Goal: Information Seeking & Learning: Learn about a topic

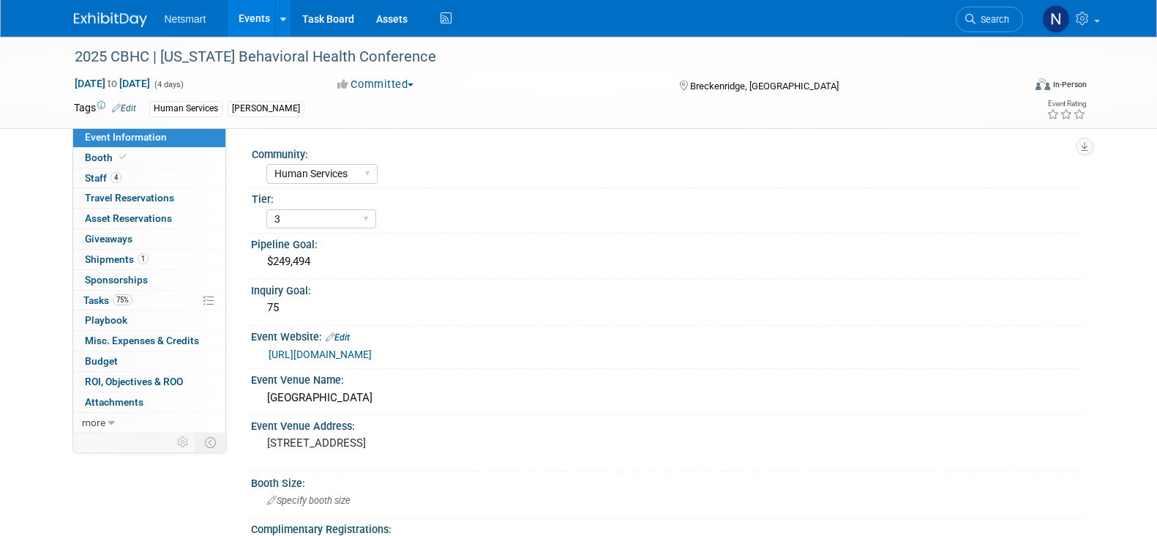
select select "Human Services"
select select "3"
select select "No"
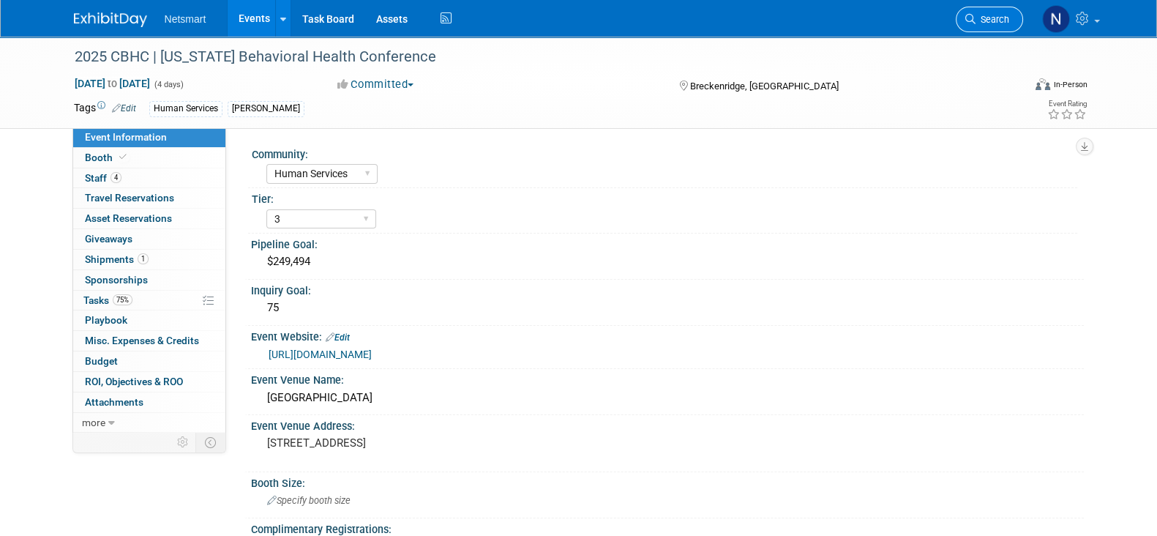
click at [994, 20] on span "Search" at bounding box center [992, 19] width 34 height 11
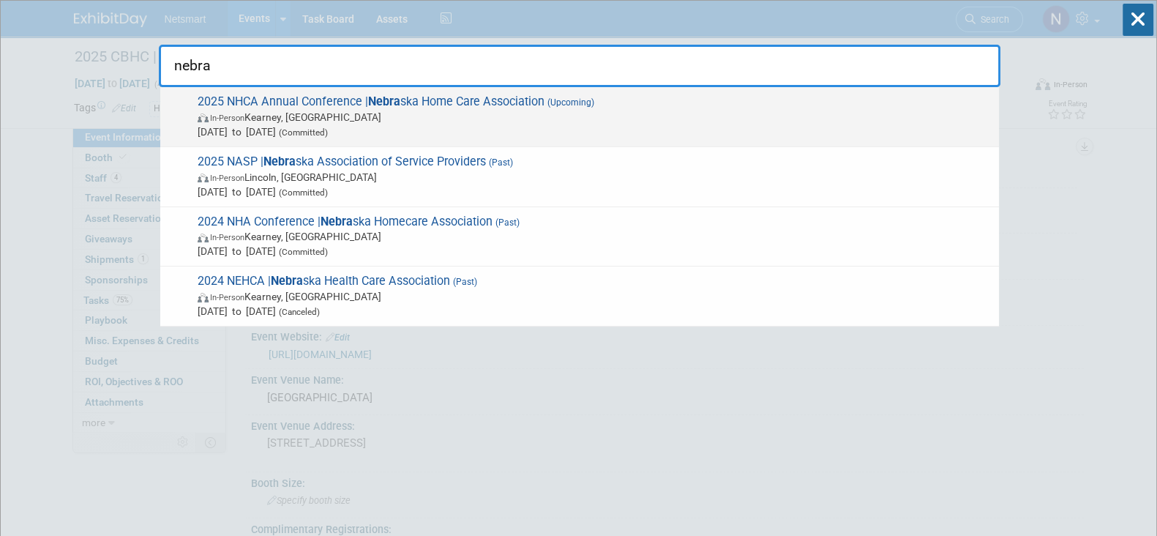
type input "nebra"
click at [427, 130] on span "Oct 14, 2025 to Oct 15, 2025 (Committed)" at bounding box center [595, 131] width 794 height 15
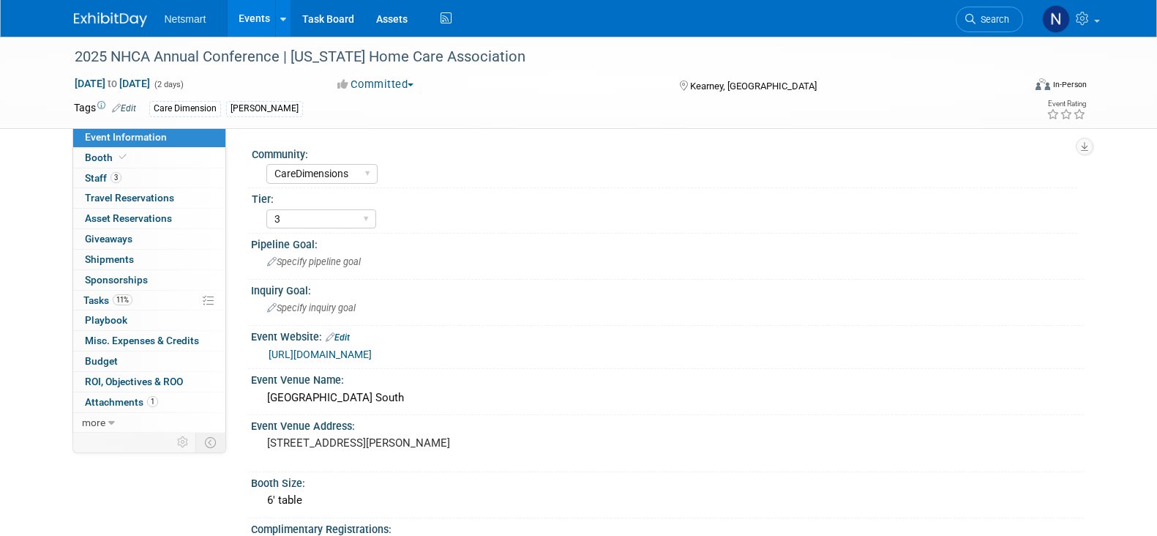
select select "CareDimensions"
select select "3"
select select "No"
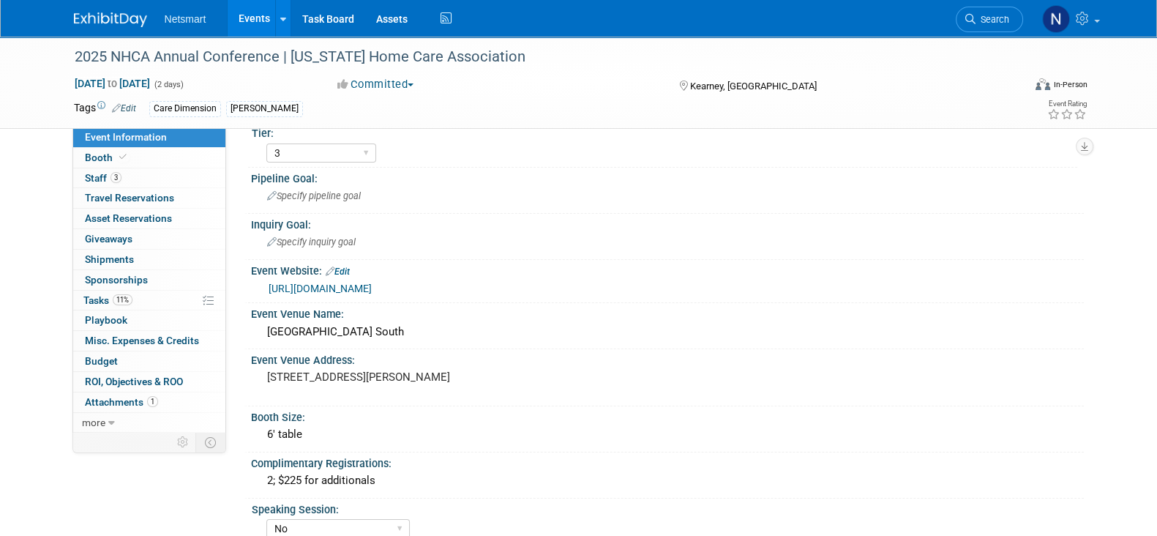
scroll to position [89, 0]
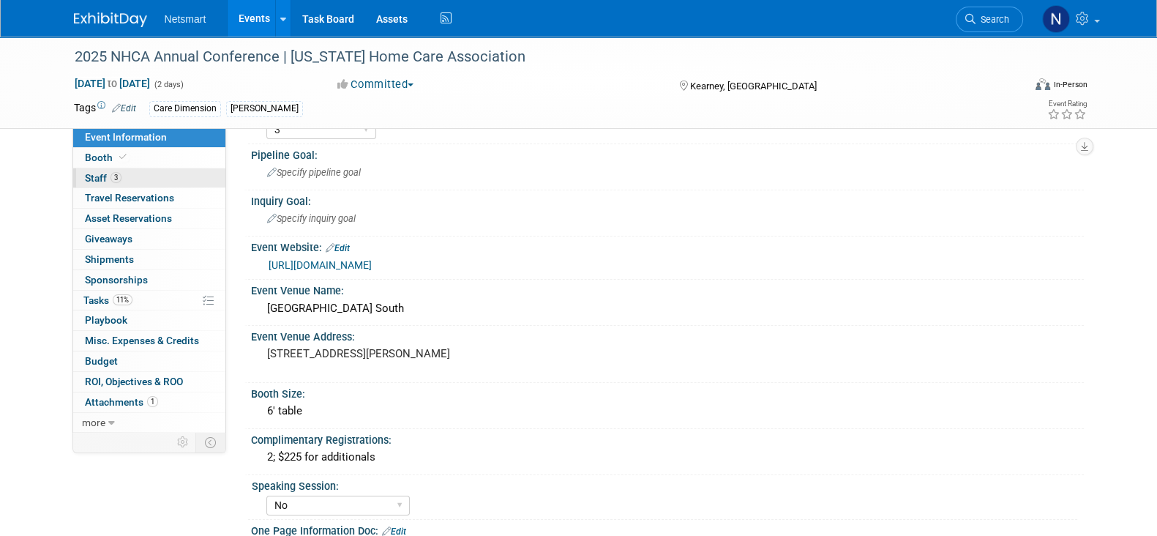
click at [135, 170] on link "3 Staff 3" at bounding box center [149, 178] width 152 height 20
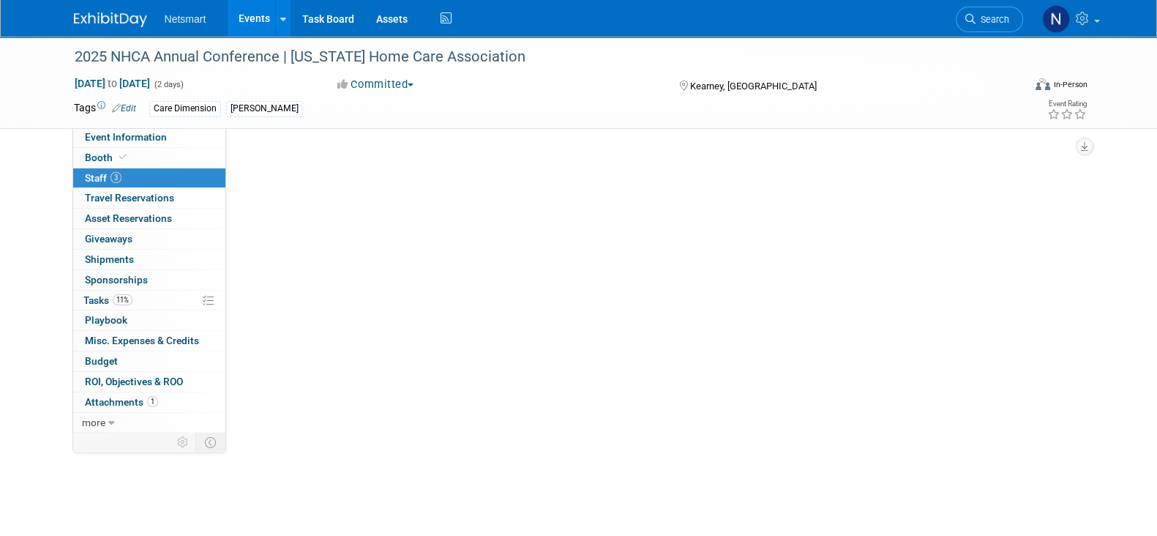
scroll to position [0, 0]
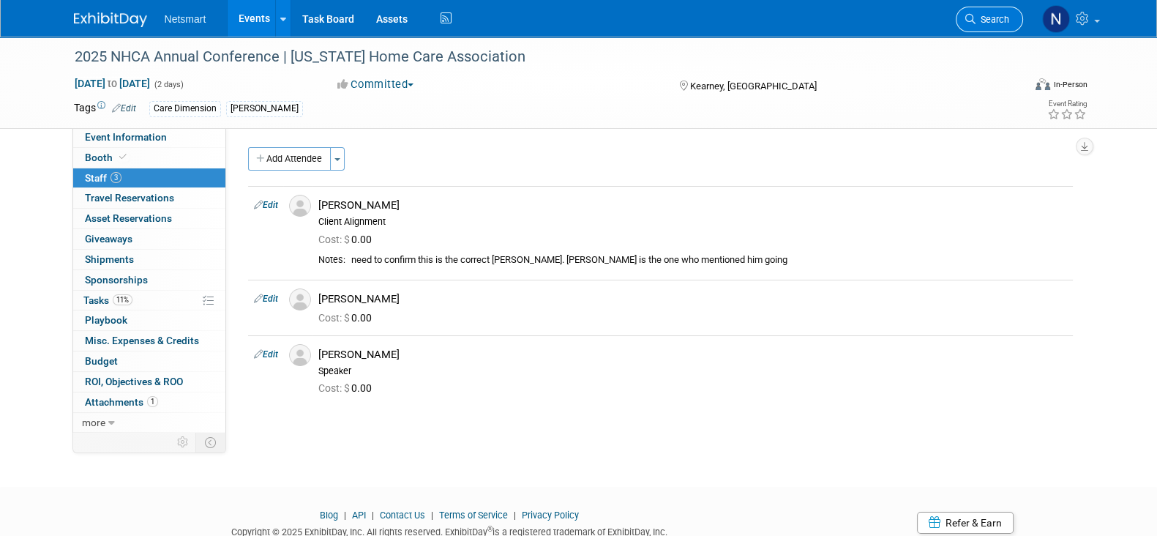
click at [982, 18] on span "Search" at bounding box center [992, 19] width 34 height 11
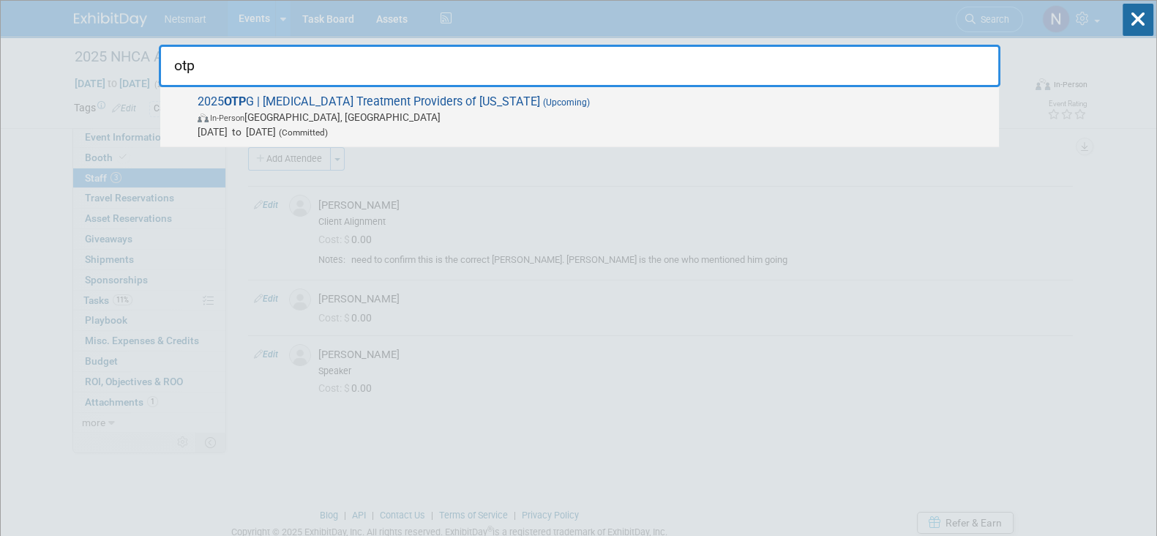
type input "otp"
click at [758, 113] on span "In-Person Atlanta, GA" at bounding box center [595, 117] width 794 height 15
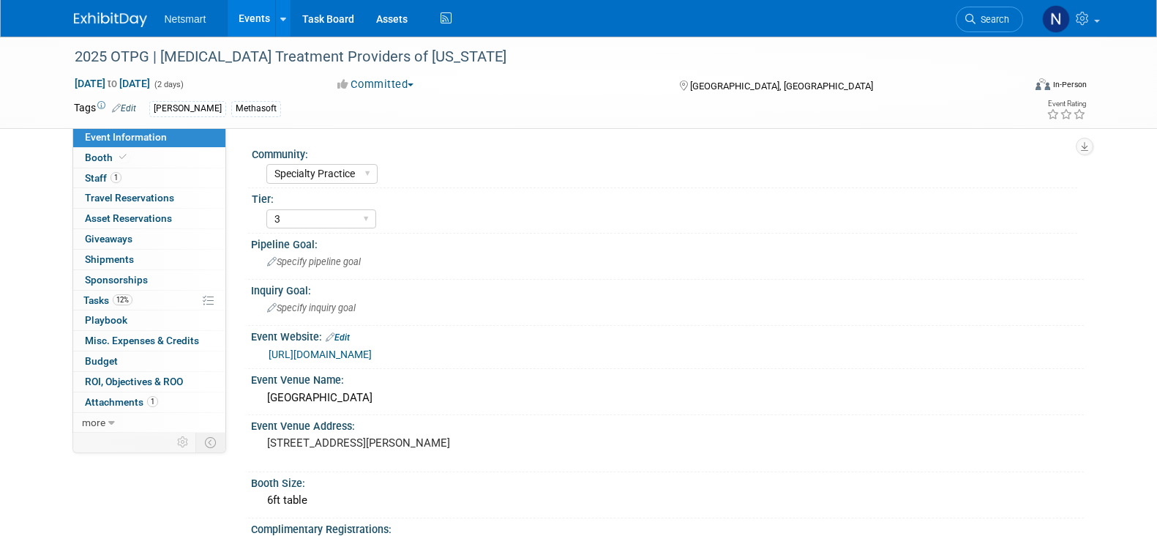
select select "Specialty Practice"
select select "3"
select select "No"
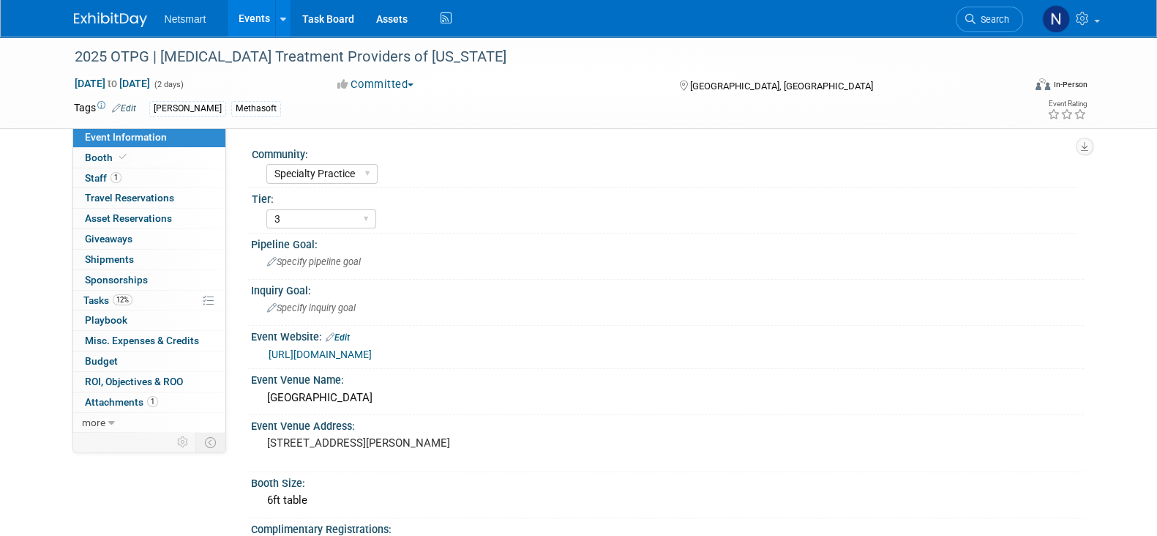
click at [361, 351] on link "[URL][DOMAIN_NAME]" at bounding box center [320, 354] width 103 height 12
click at [987, 16] on span "Search" at bounding box center [992, 19] width 34 height 11
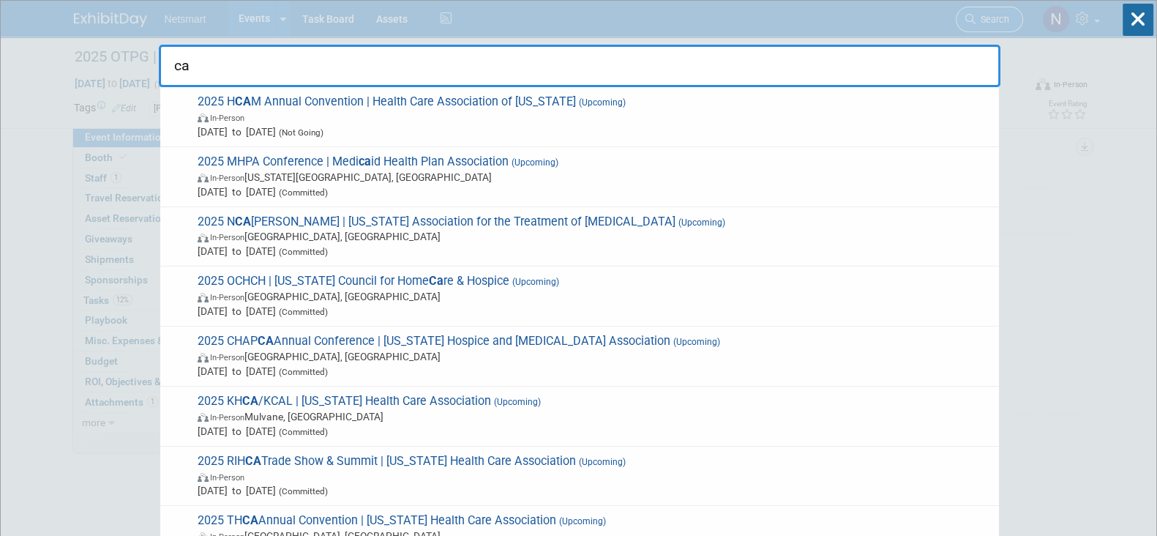
type input "c"
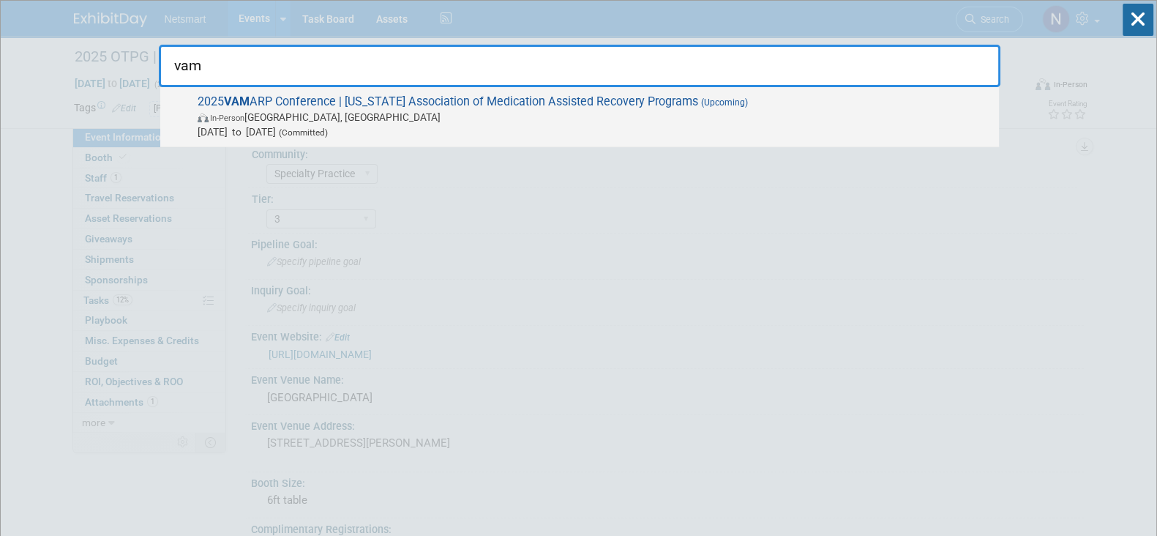
type input "vam"
click at [459, 112] on span "In-Person Charlottesville, VA" at bounding box center [595, 117] width 794 height 15
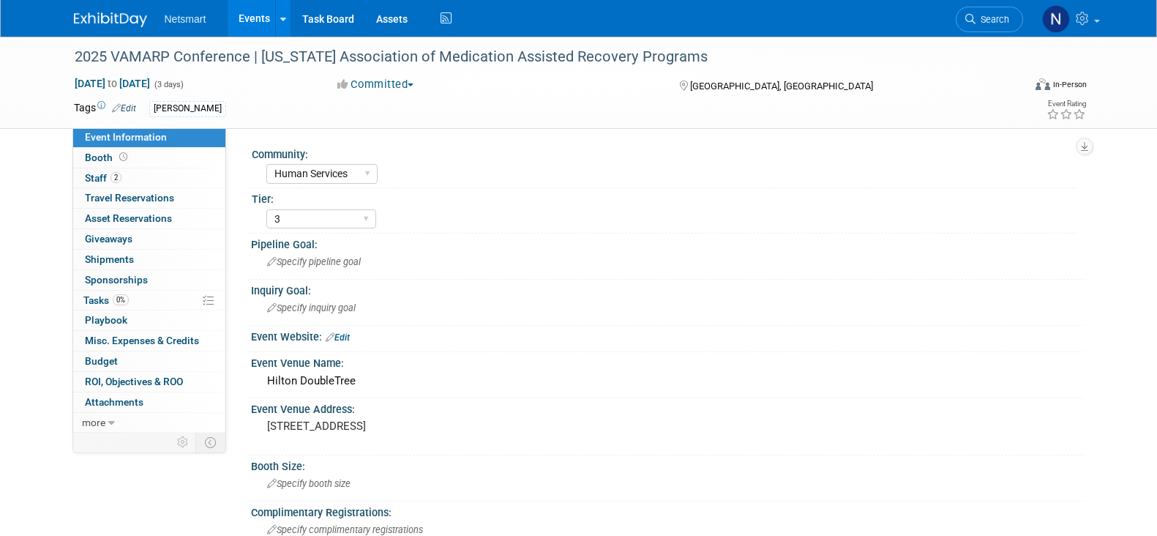
select select "Human Services"
select select "3"
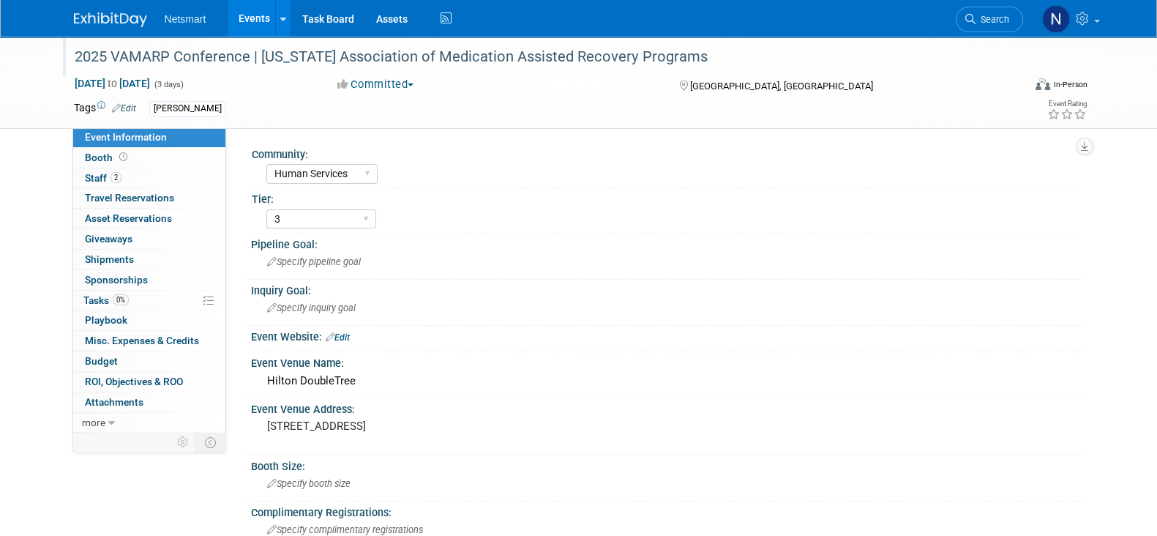
click at [171, 62] on div "2025 VAMARP Conference | Virginia Association of Medication Assisted Recovery P…" at bounding box center [535, 57] width 931 height 26
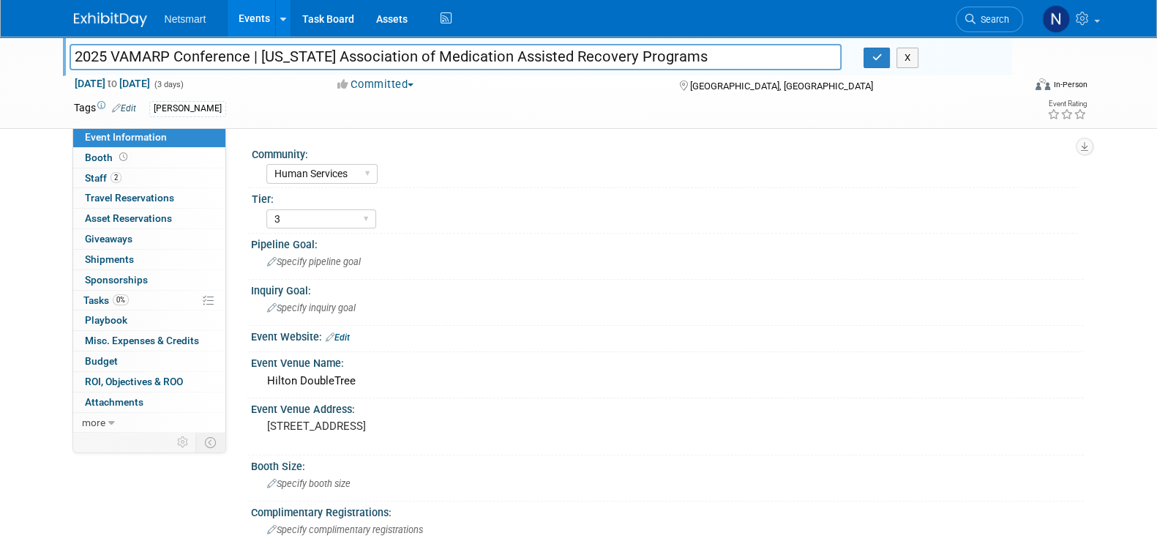
click at [171, 62] on input "2025 VAMARP Conference | Virginia Association of Medication Assisted Recovery P…" at bounding box center [456, 57] width 773 height 26
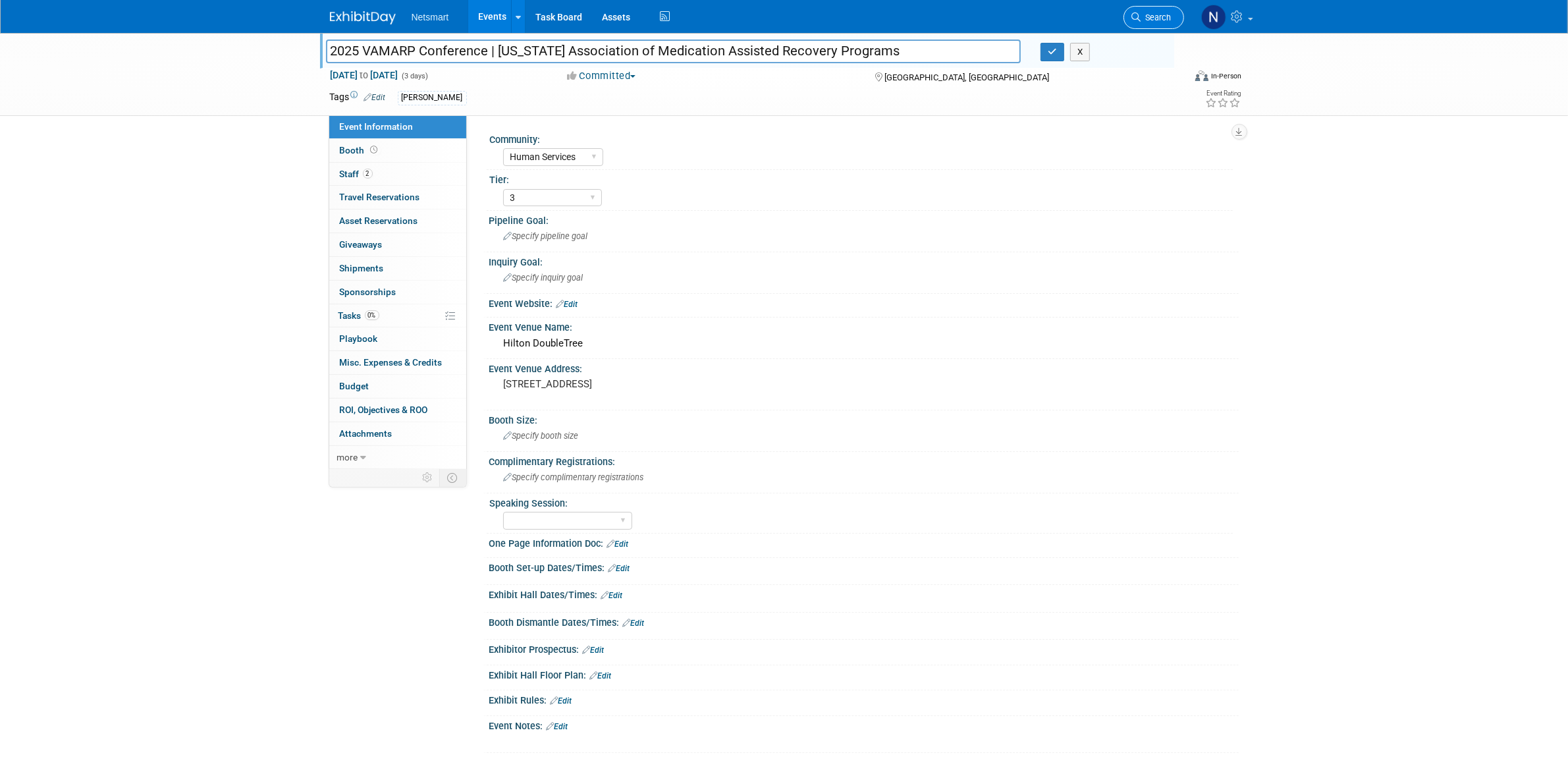
click at [1041, 14] on span "Search" at bounding box center [1157, 17] width 31 height 10
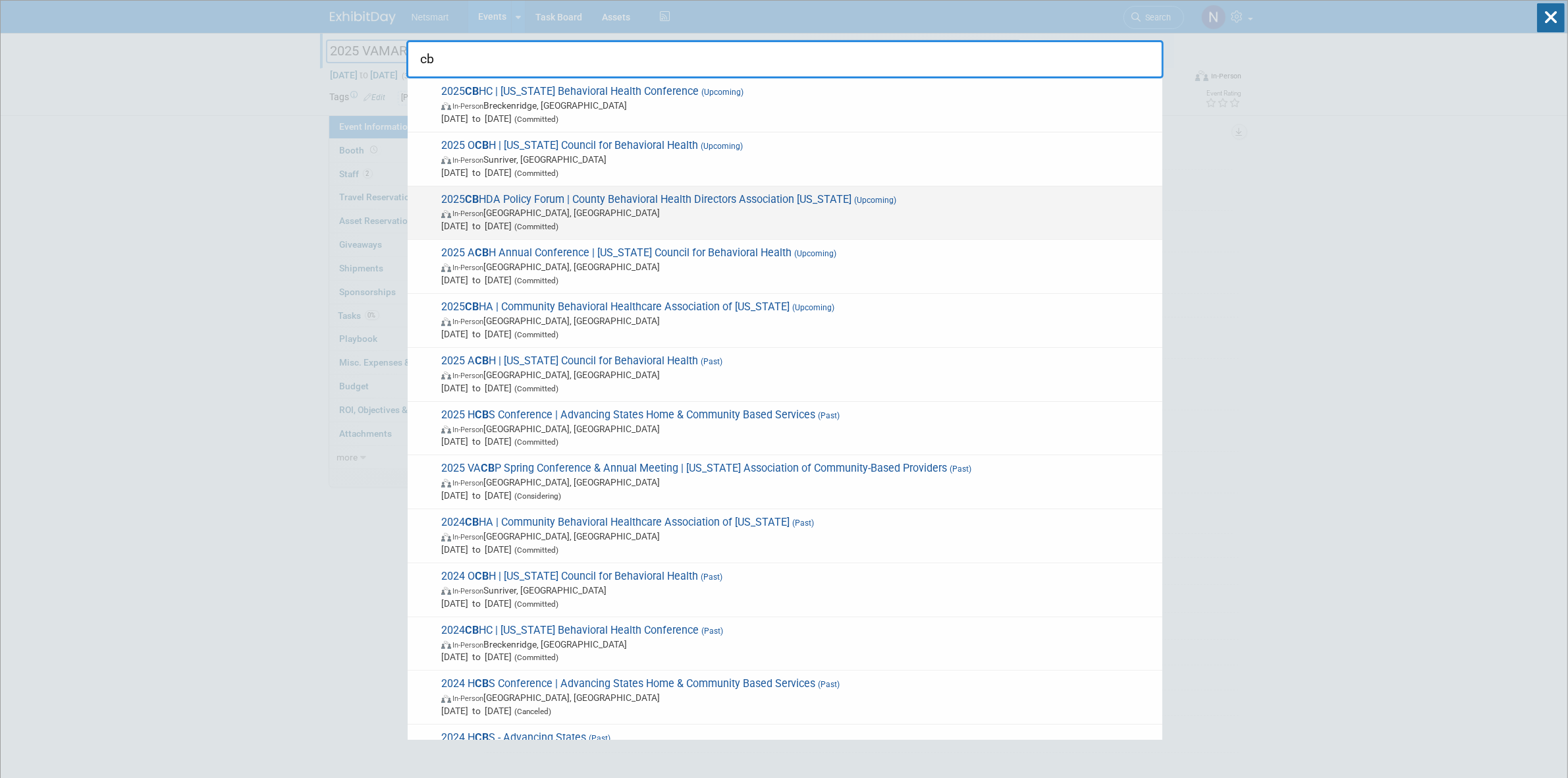
type input "cb"
click at [500, 205] on span "2025 CB HDA Policy Forum | County Behavioral Health Directors Association Calif…" at bounding box center [797, 213] width 718 height 41
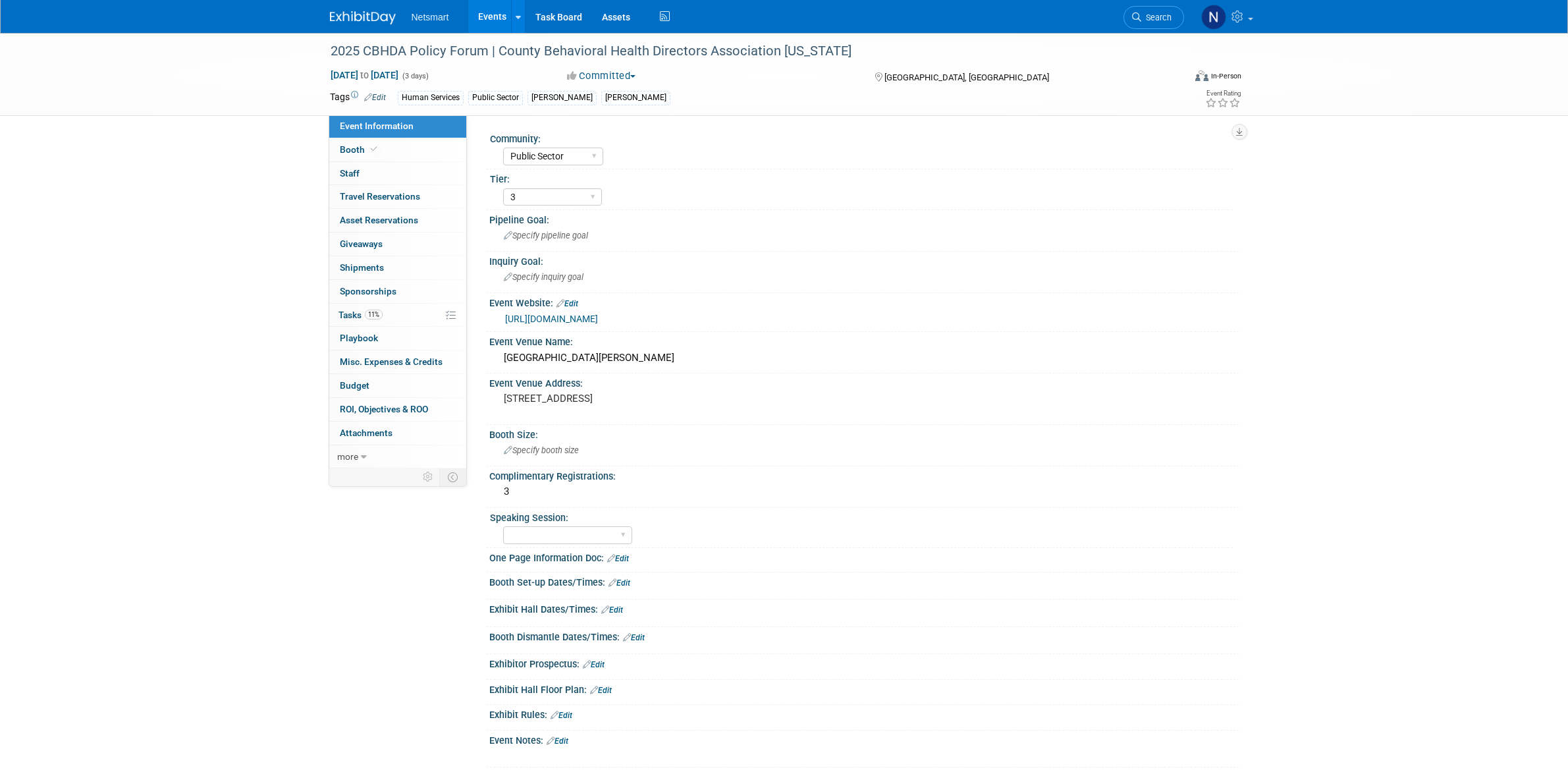
select select "Public Sector"
click at [1383, 294] on div "2025 CBHDA Policy Forum | County Behavioral Health Directors Association Califo…" at bounding box center [784, 413] width 1568 height 761
click at [560, 198] on select "1 2 3" at bounding box center [553, 197] width 99 height 18
click at [551, 196] on select "1 2 3" at bounding box center [553, 197] width 99 height 18
select select "1"
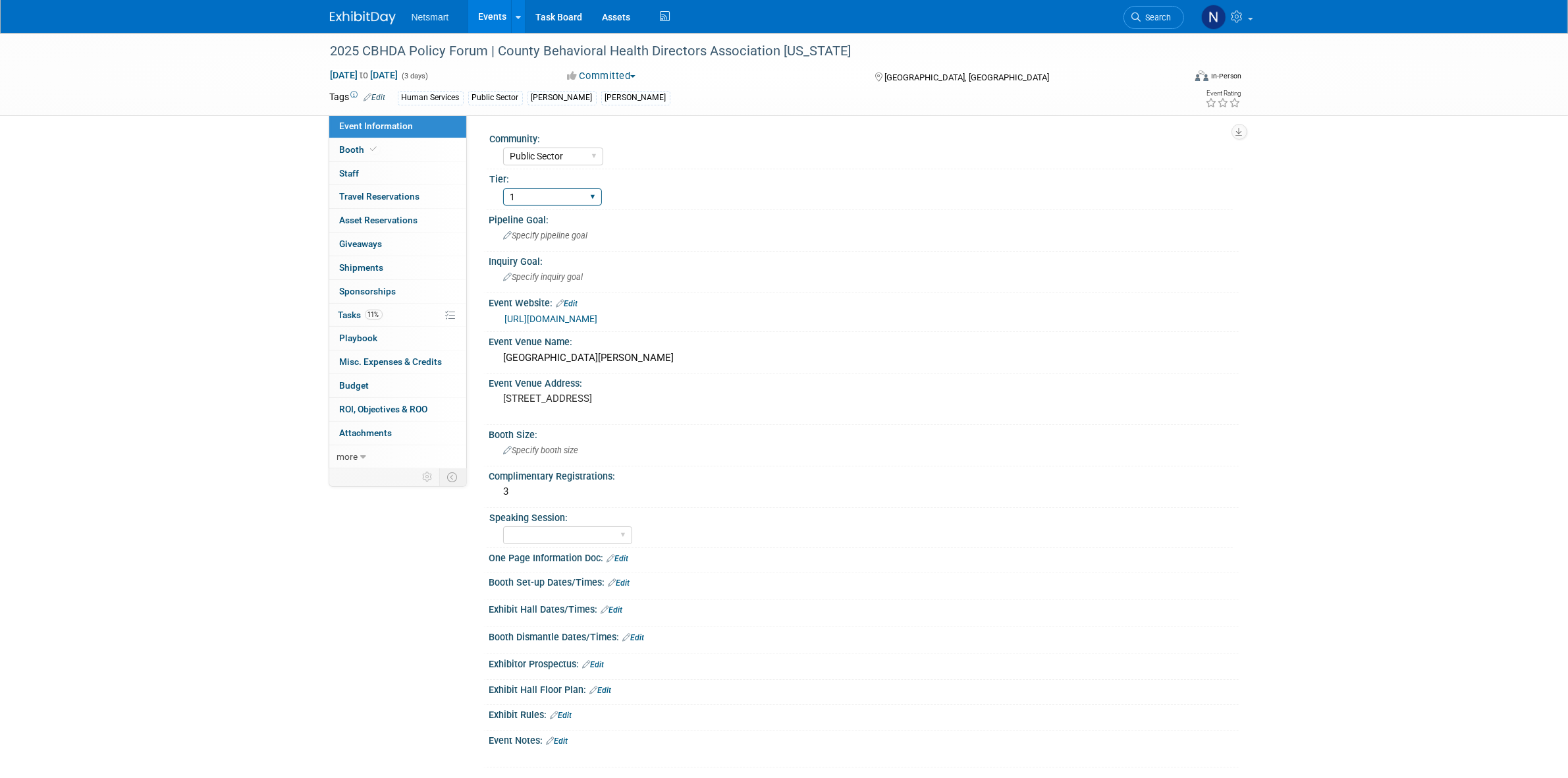
click at [503, 188] on select "1 2 3" at bounding box center [553, 197] width 99 height 18
click at [257, 246] on div "2025 CBHDA Policy Forum | County Behavioral Health Directors Association Califo…" at bounding box center [784, 413] width 1568 height 761
click at [221, 366] on div "2025 CBHDA Policy Forum | County Behavioral Health Directors Association Califo…" at bounding box center [784, 413] width 1568 height 761
click at [382, 170] on link "0 Staff 0" at bounding box center [398, 174] width 137 height 23
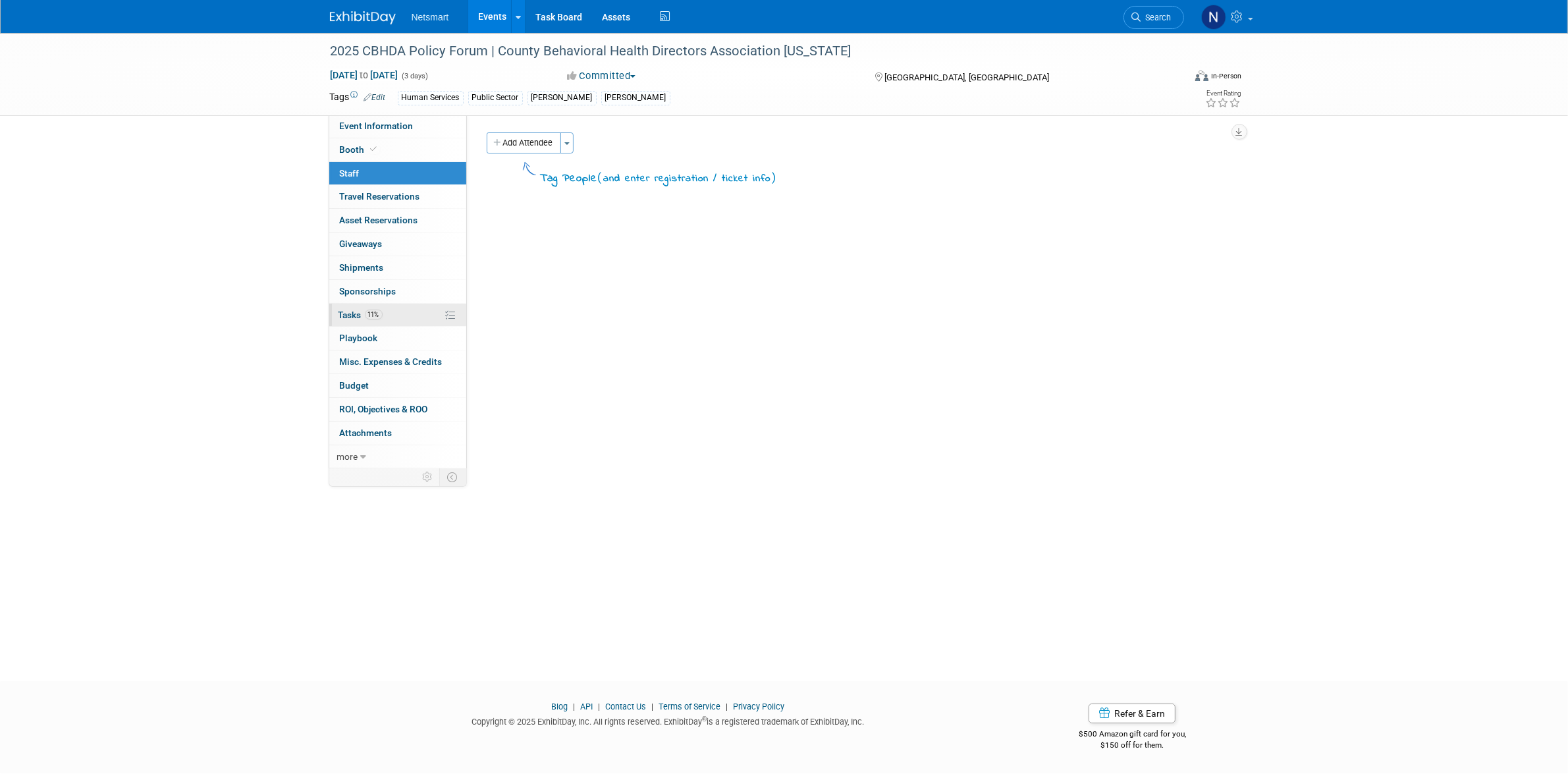
click at [383, 307] on link "11% Tasks 11%" at bounding box center [398, 315] width 137 height 23
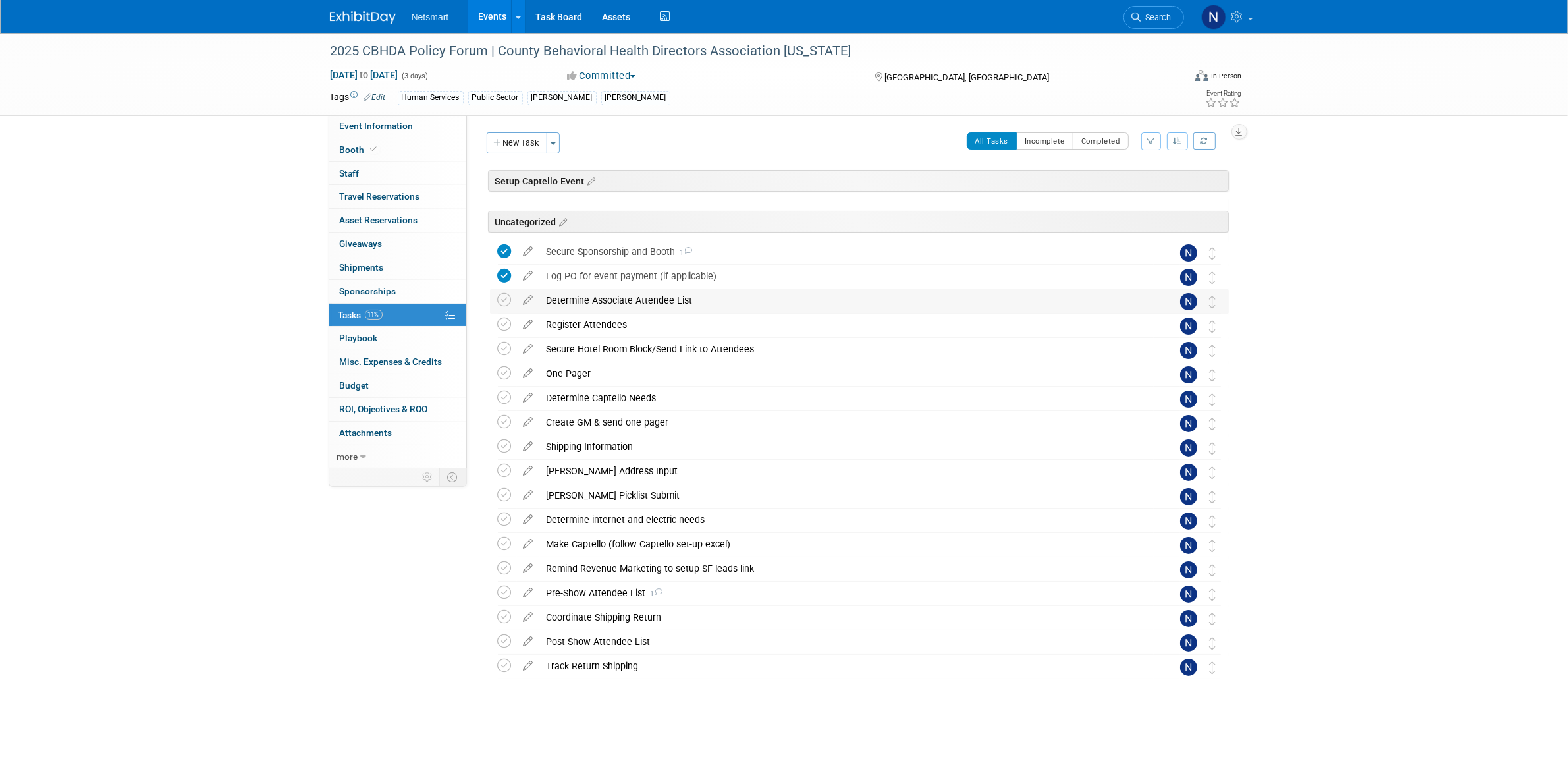
click at [604, 305] on div "Determine Associate Attendee List" at bounding box center [847, 300] width 614 height 23
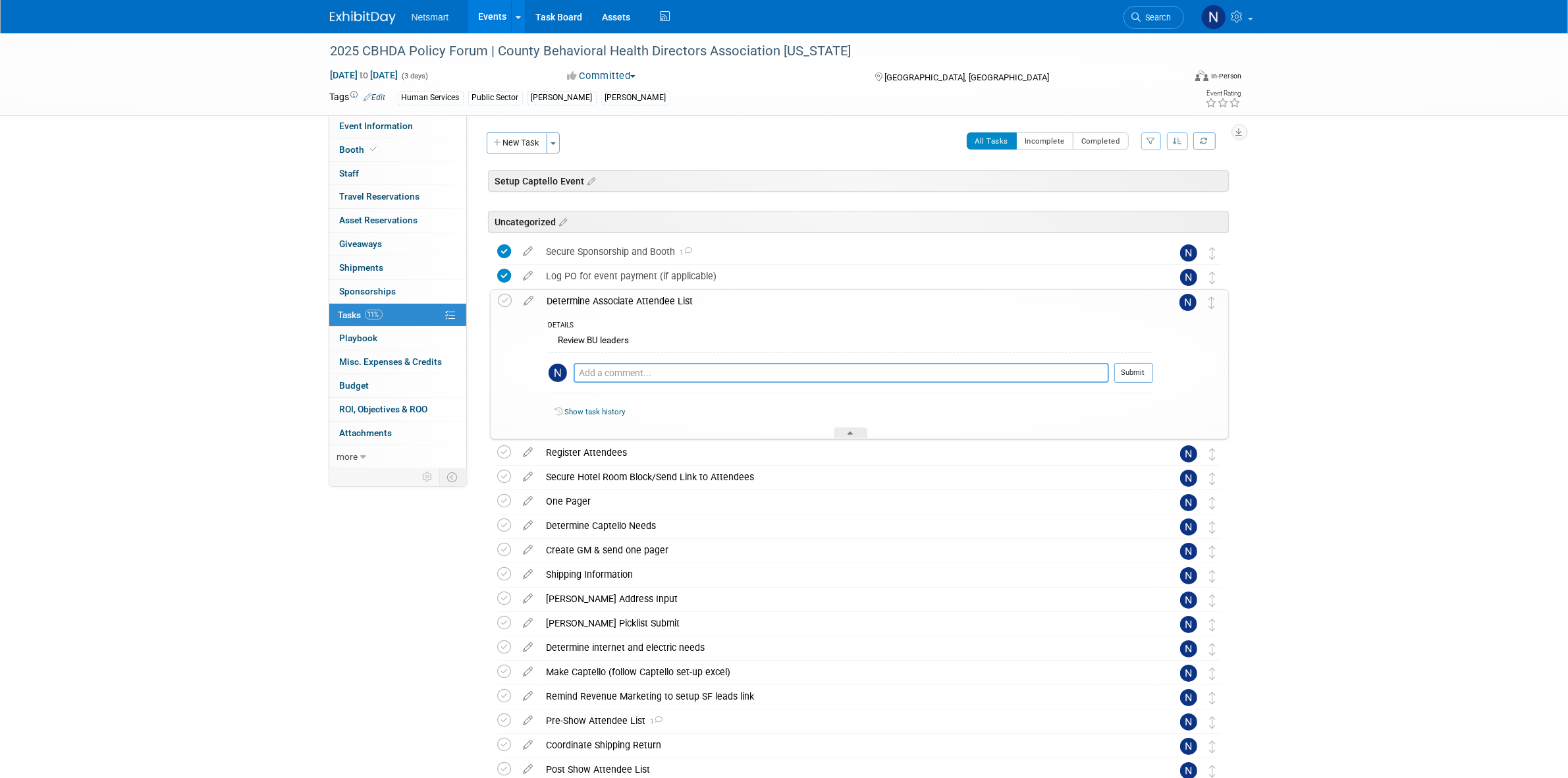
click at [653, 369] on textarea at bounding box center [841, 373] width 536 height 20
click at [1151, 14] on span "Search" at bounding box center [1157, 17] width 31 height 10
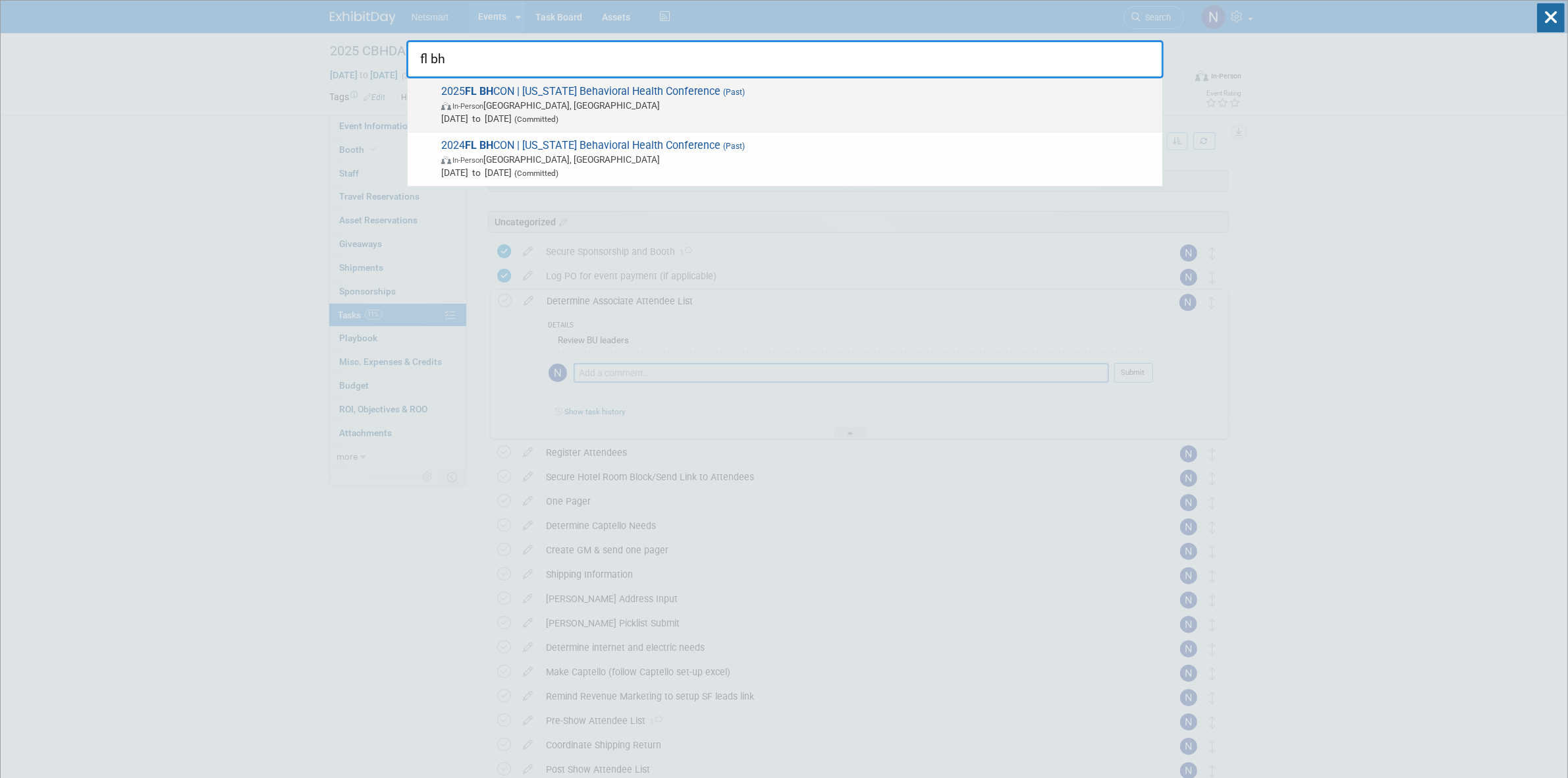
type input "fl bh"
click at [690, 109] on span "In-Person Orlando, FL" at bounding box center [798, 105] width 715 height 14
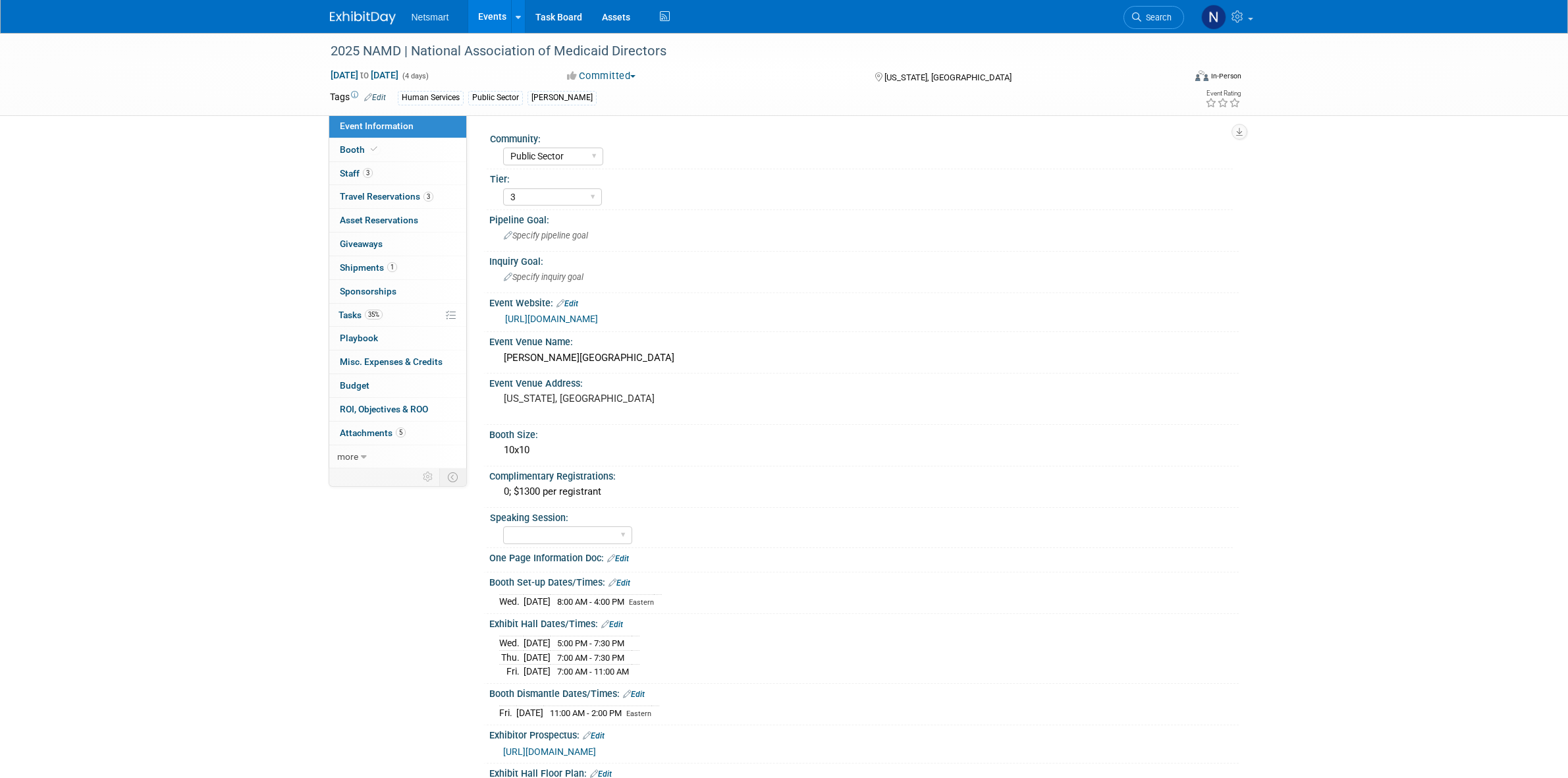
select select "Public Sector"
select select "3"
click at [400, 318] on link "35% Tasks 35%" at bounding box center [398, 315] width 137 height 23
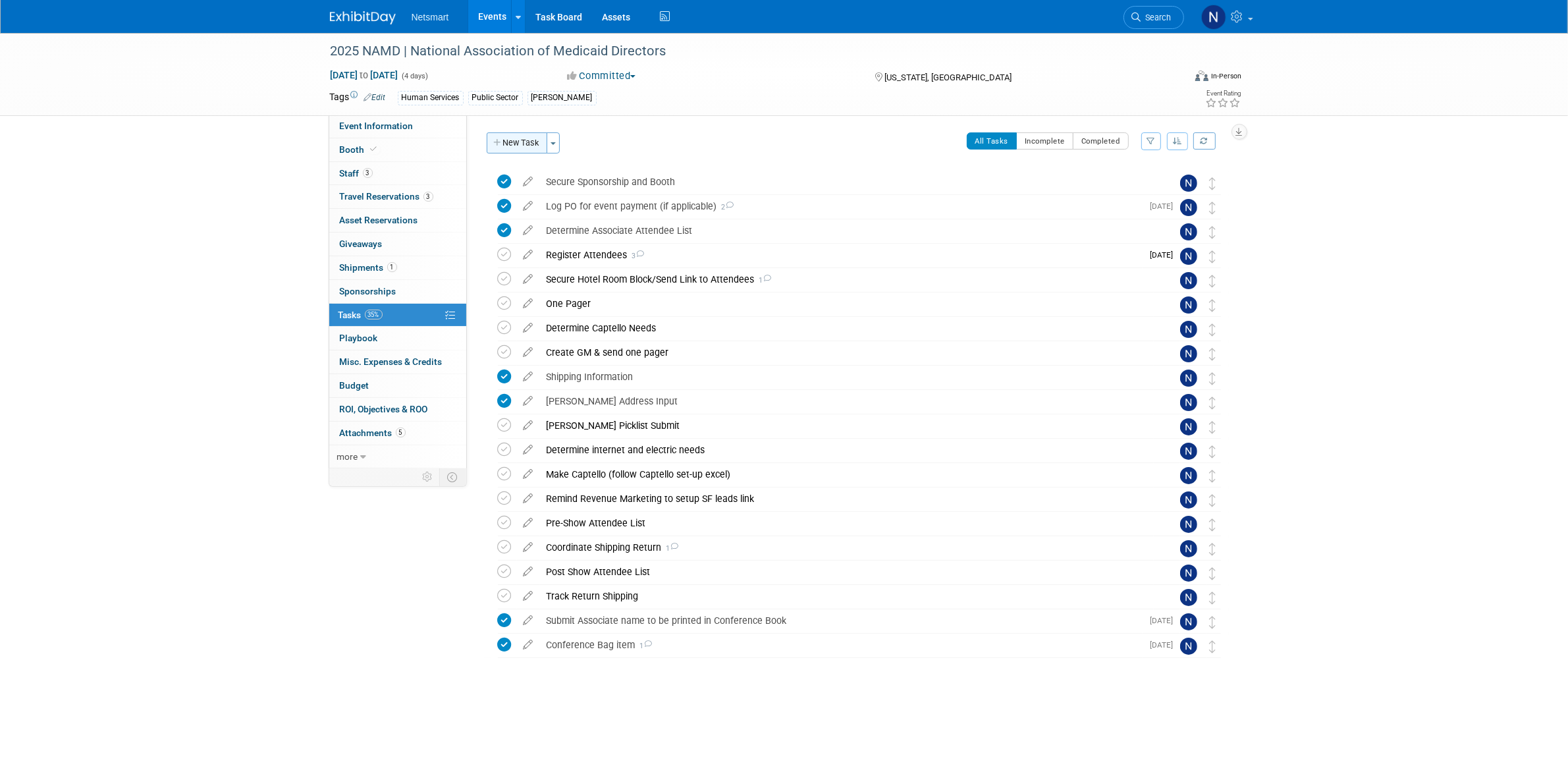
click at [528, 143] on button "New Task" at bounding box center [517, 142] width 60 height 21
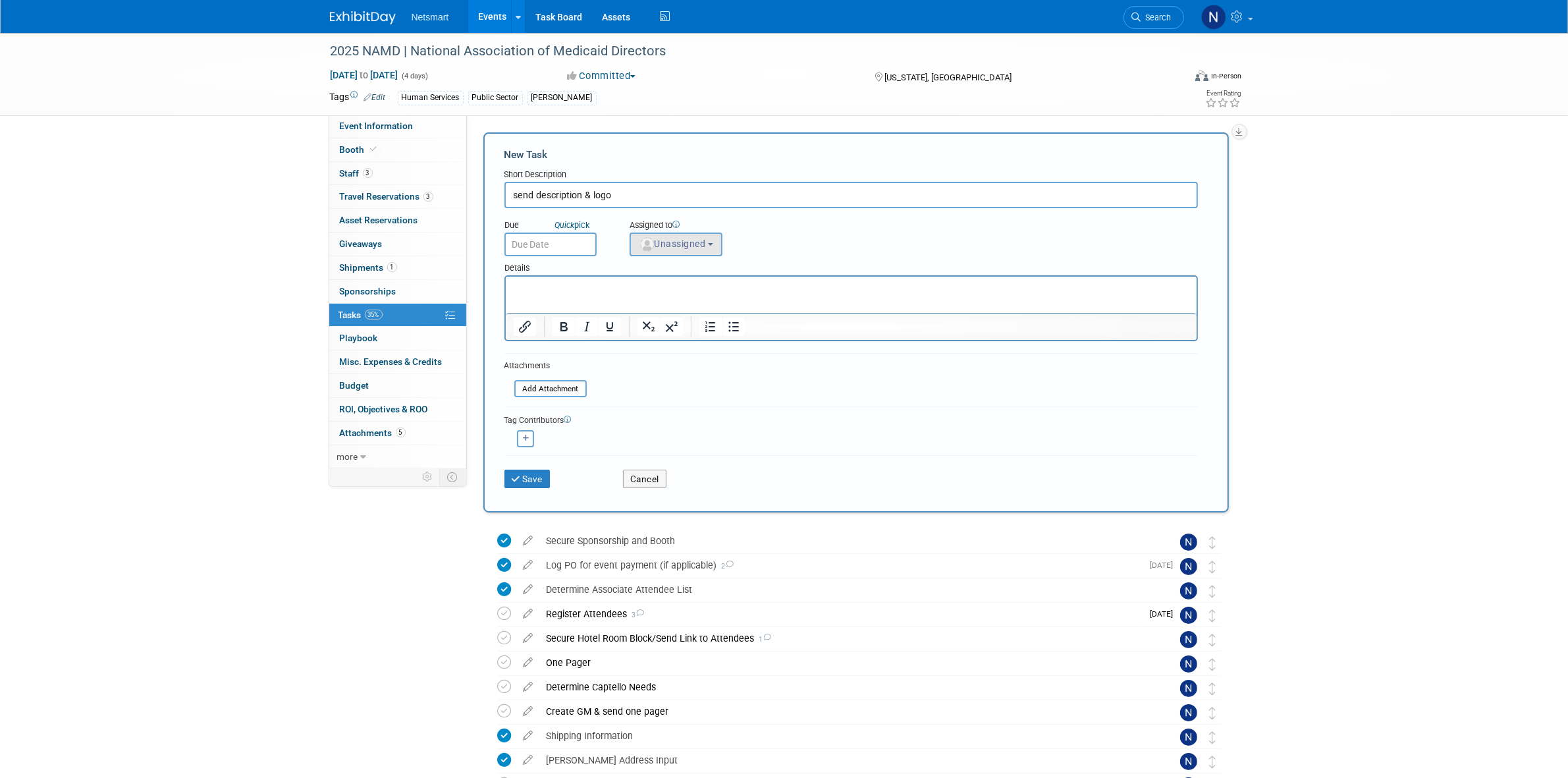
type input "send description & logo"
click at [646, 237] on img "button" at bounding box center [647, 244] width 14 height 14
click at [653, 265] on input "text" at bounding box center [716, 276] width 166 height 23
type input "nin"
click at [671, 298] on label "Nina Finn (me)" at bounding box center [706, 303] width 138 height 21
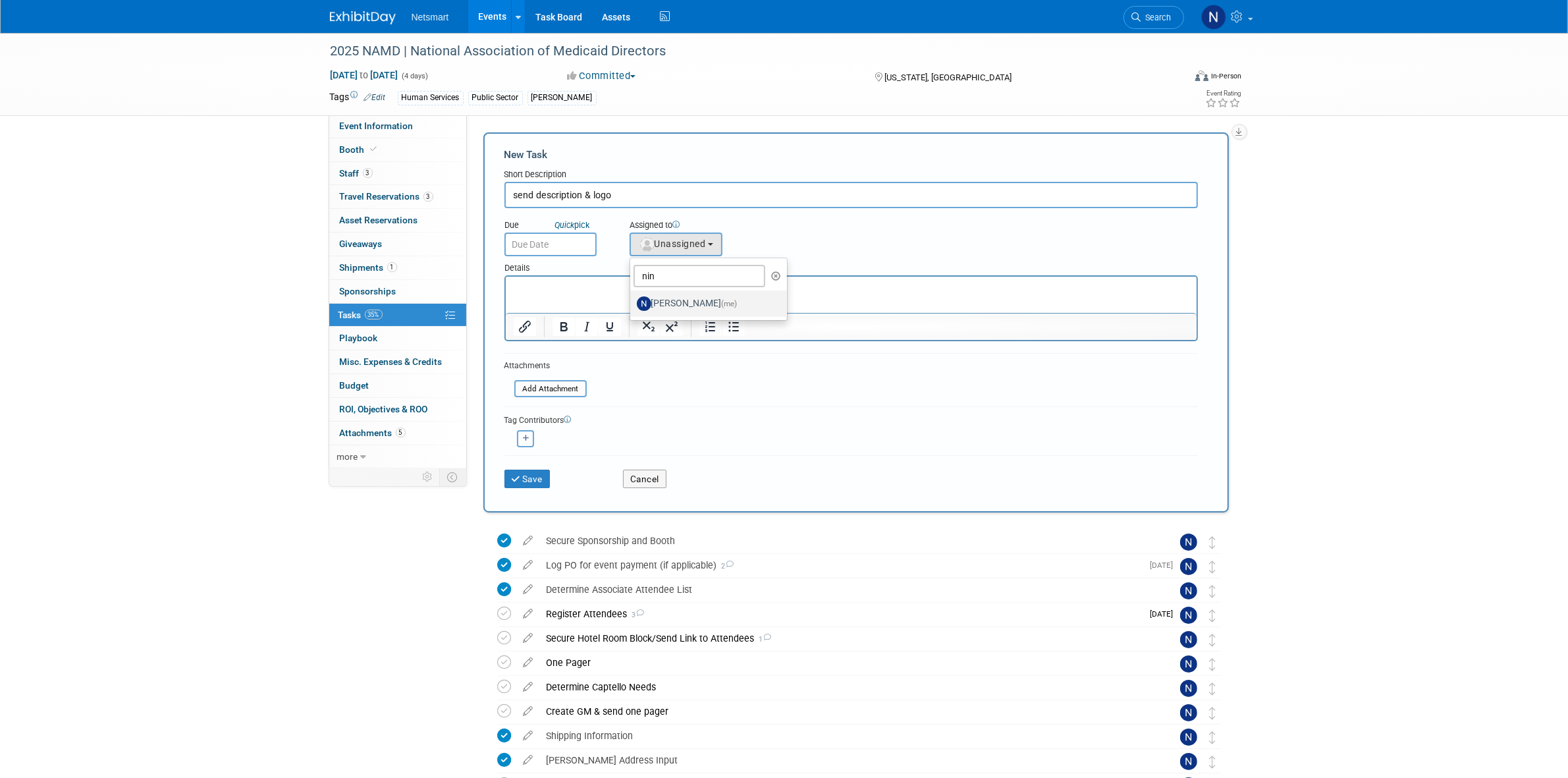
click at [632, 298] on input "Nina Finn (me)" at bounding box center [628, 303] width 9 height 9
select select "a52b5e8a-b2fd-4a4e-8599-2a3670a086e7"
click at [562, 234] on input "text" at bounding box center [550, 244] width 92 height 23
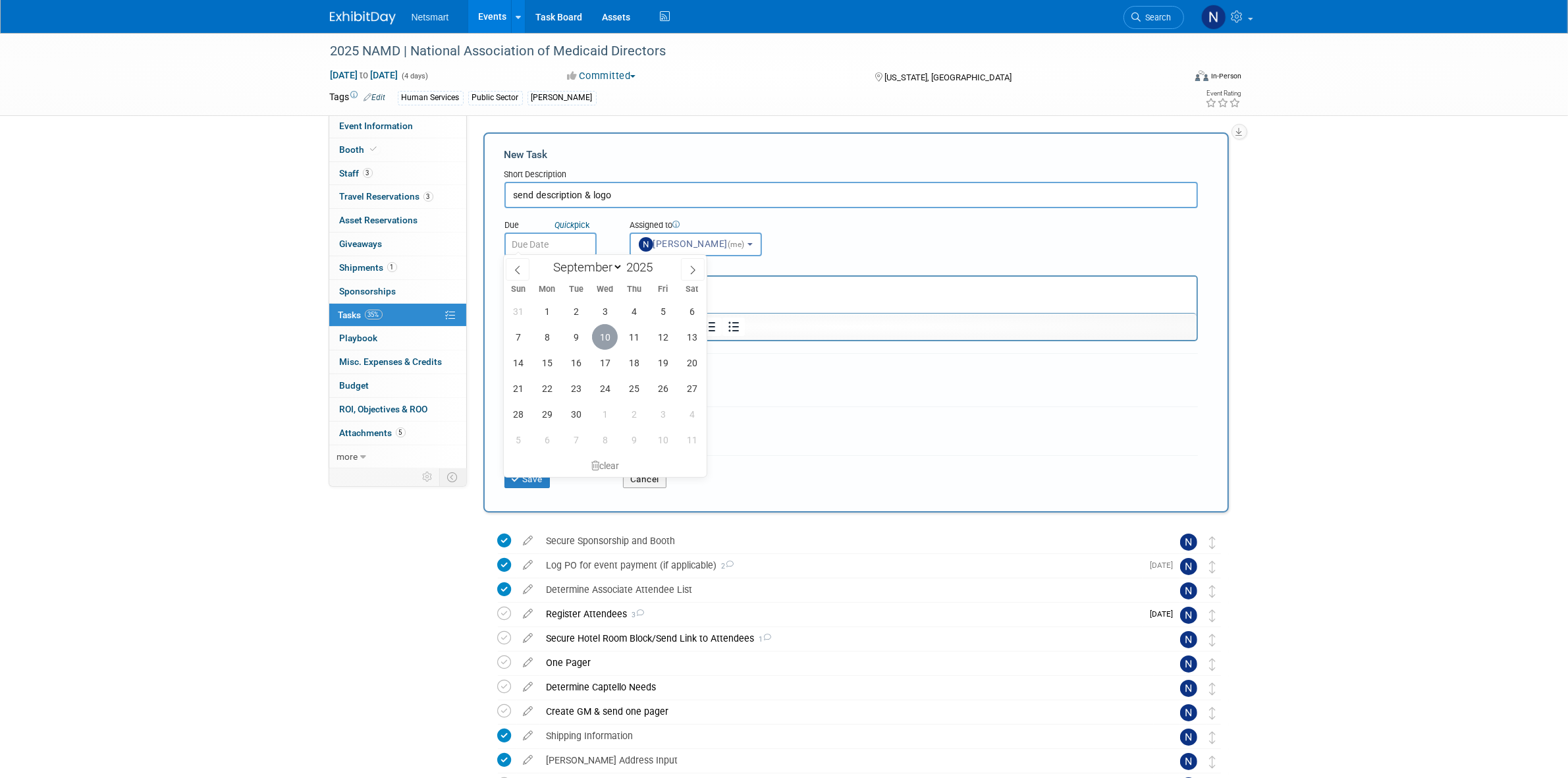
click at [605, 336] on span "10" at bounding box center [605, 337] width 26 height 26
type input "Sep 10, 2025"
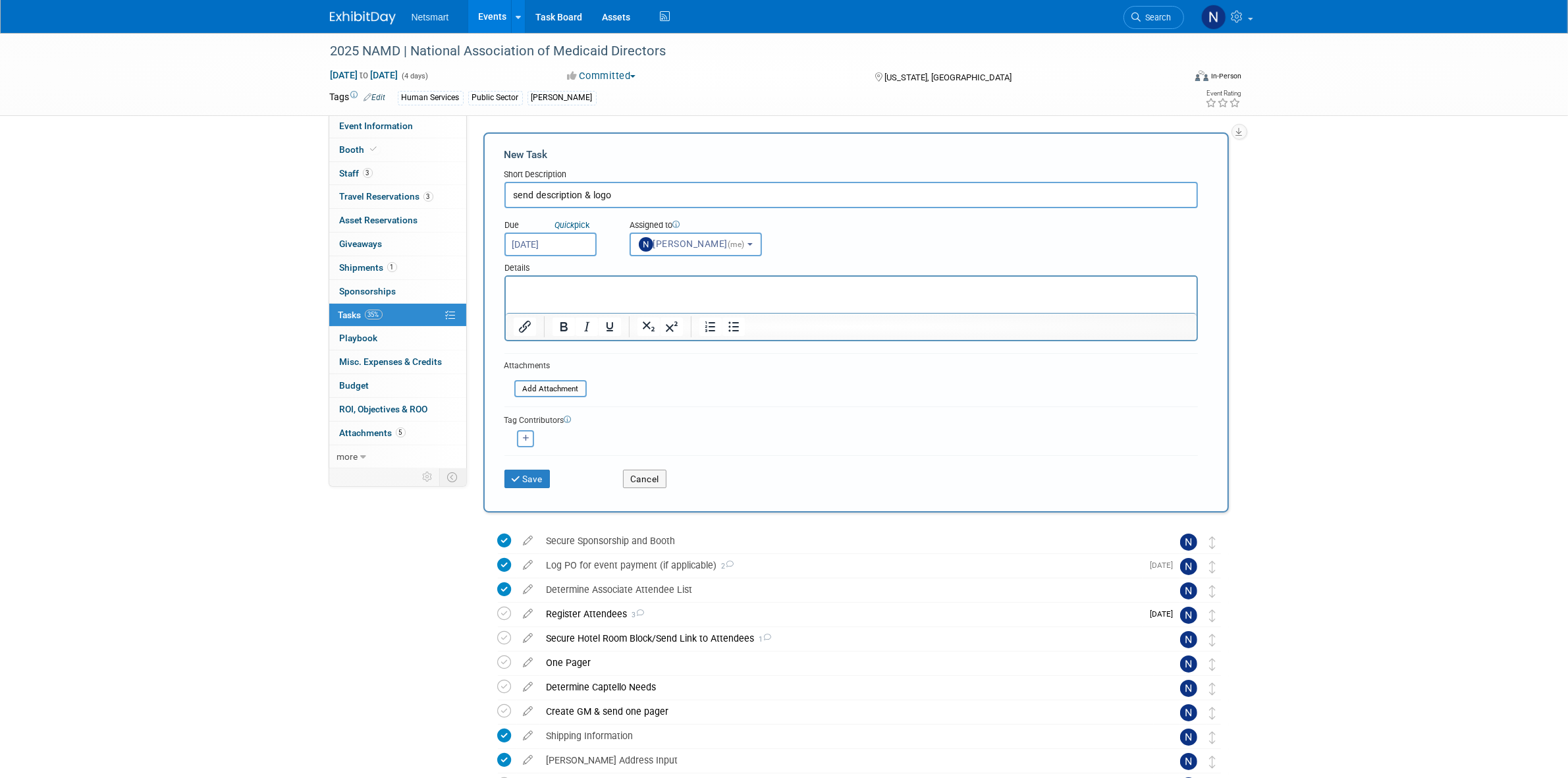
click at [617, 288] on p "Rich Text Area. Press ALT-0 for help." at bounding box center [851, 288] width 676 height 14
click at [531, 484] on button "Save" at bounding box center [527, 479] width 46 height 18
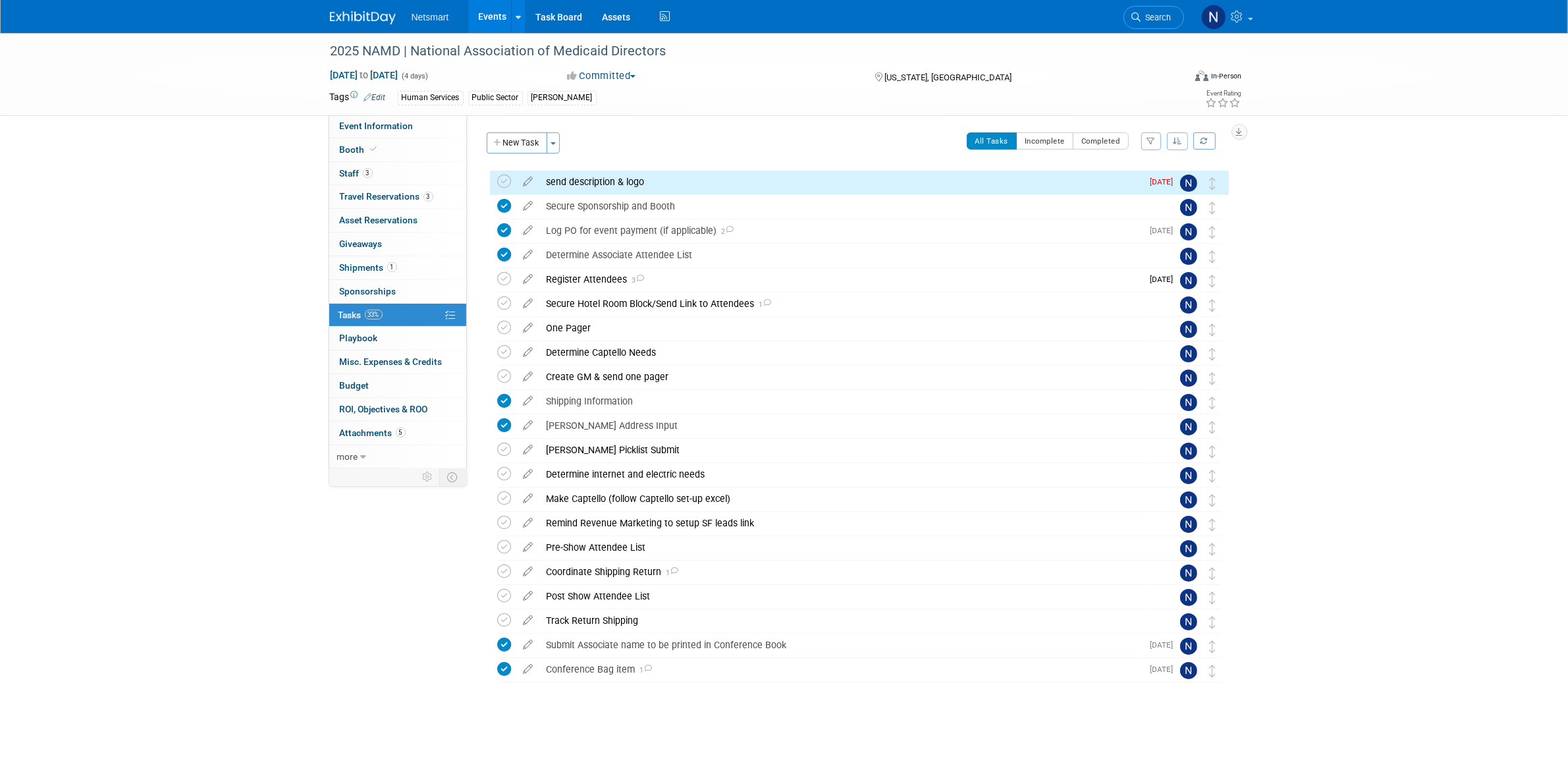
drag, startPoint x: 504, startPoint y: 183, endPoint x: 590, endPoint y: 180, distance: 86.1
click at [504, 183] on icon at bounding box center [504, 181] width 14 height 14
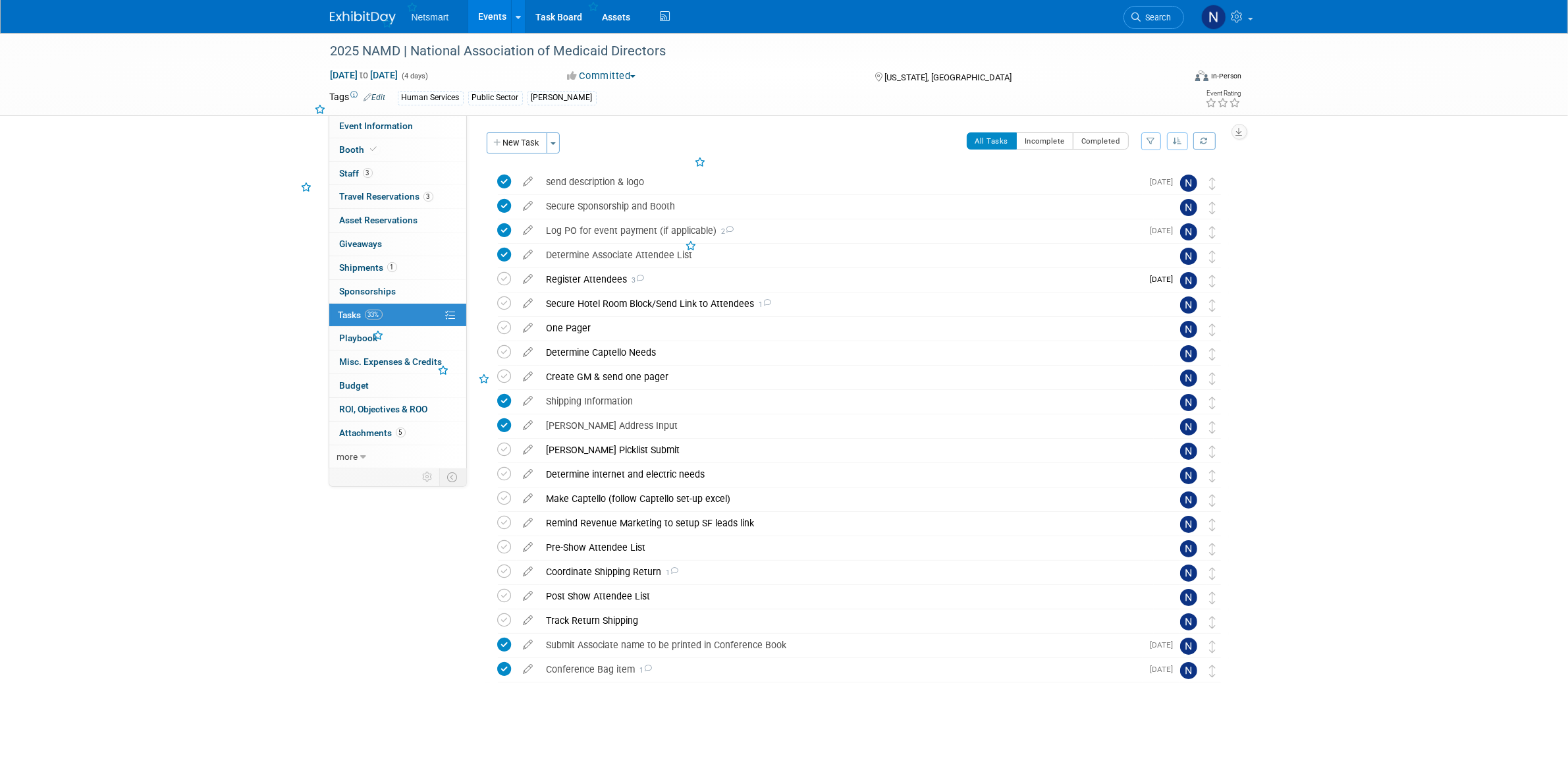
click at [602, 178] on div "send description & logo" at bounding box center [841, 181] width 602 height 23
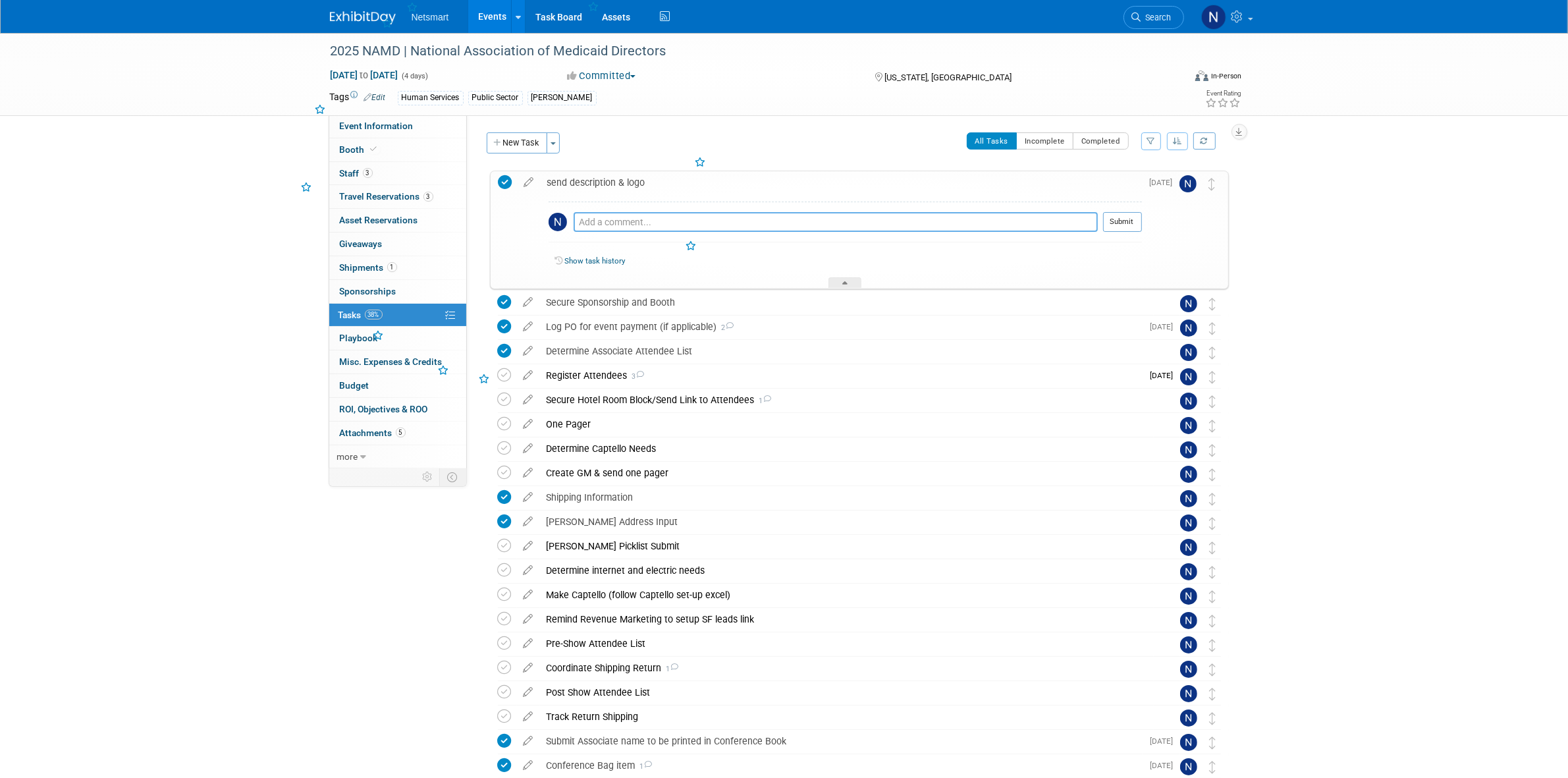
click at [606, 221] on textarea at bounding box center [835, 222] width 524 height 20
click at [613, 222] on textarea "sent to day" at bounding box center [835, 222] width 524 height 19
type textarea "sent today"
click at [1117, 219] on button "Submit" at bounding box center [1122, 222] width 39 height 20
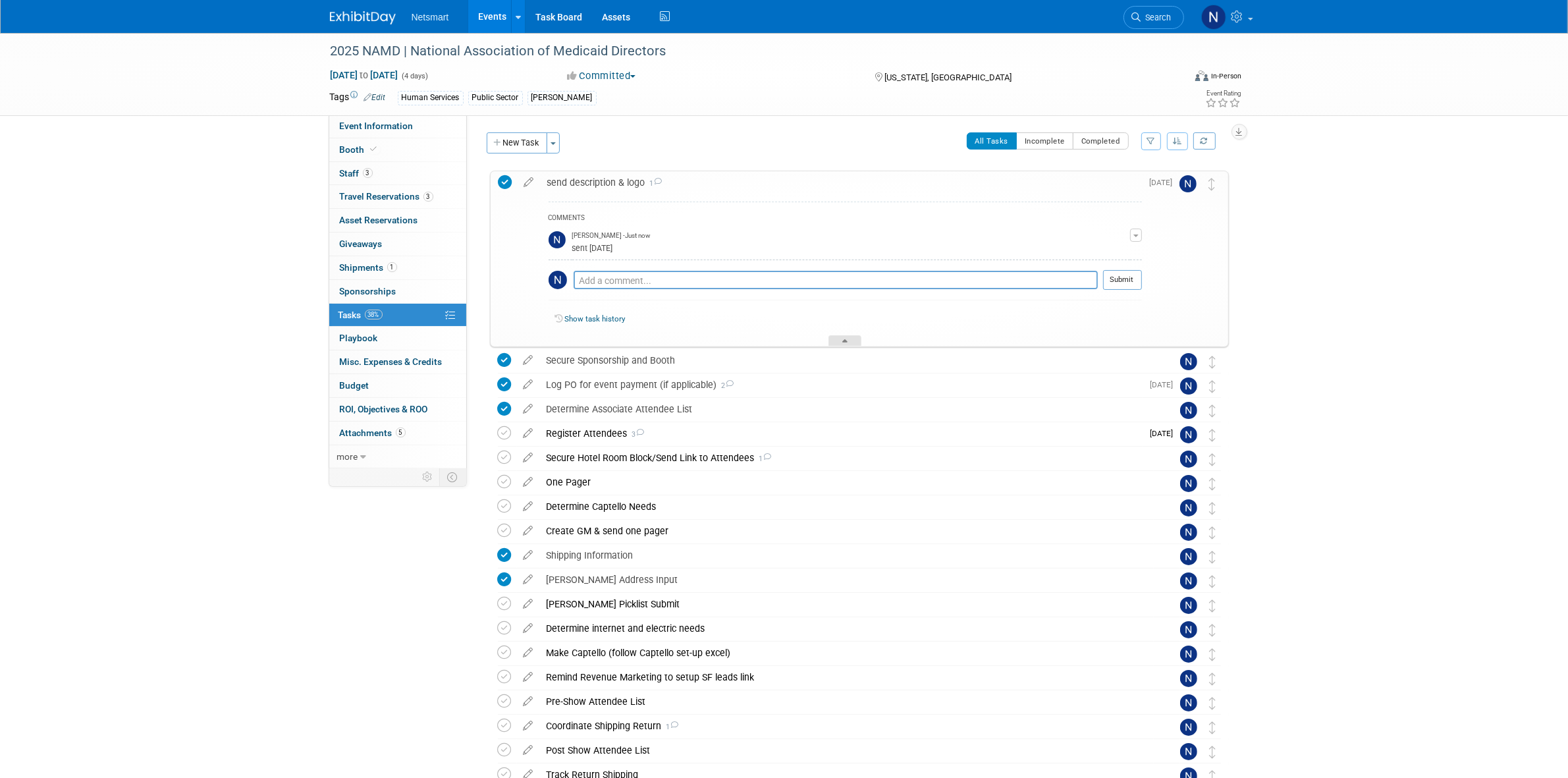
click at [843, 340] on icon at bounding box center [845, 343] width 5 height 8
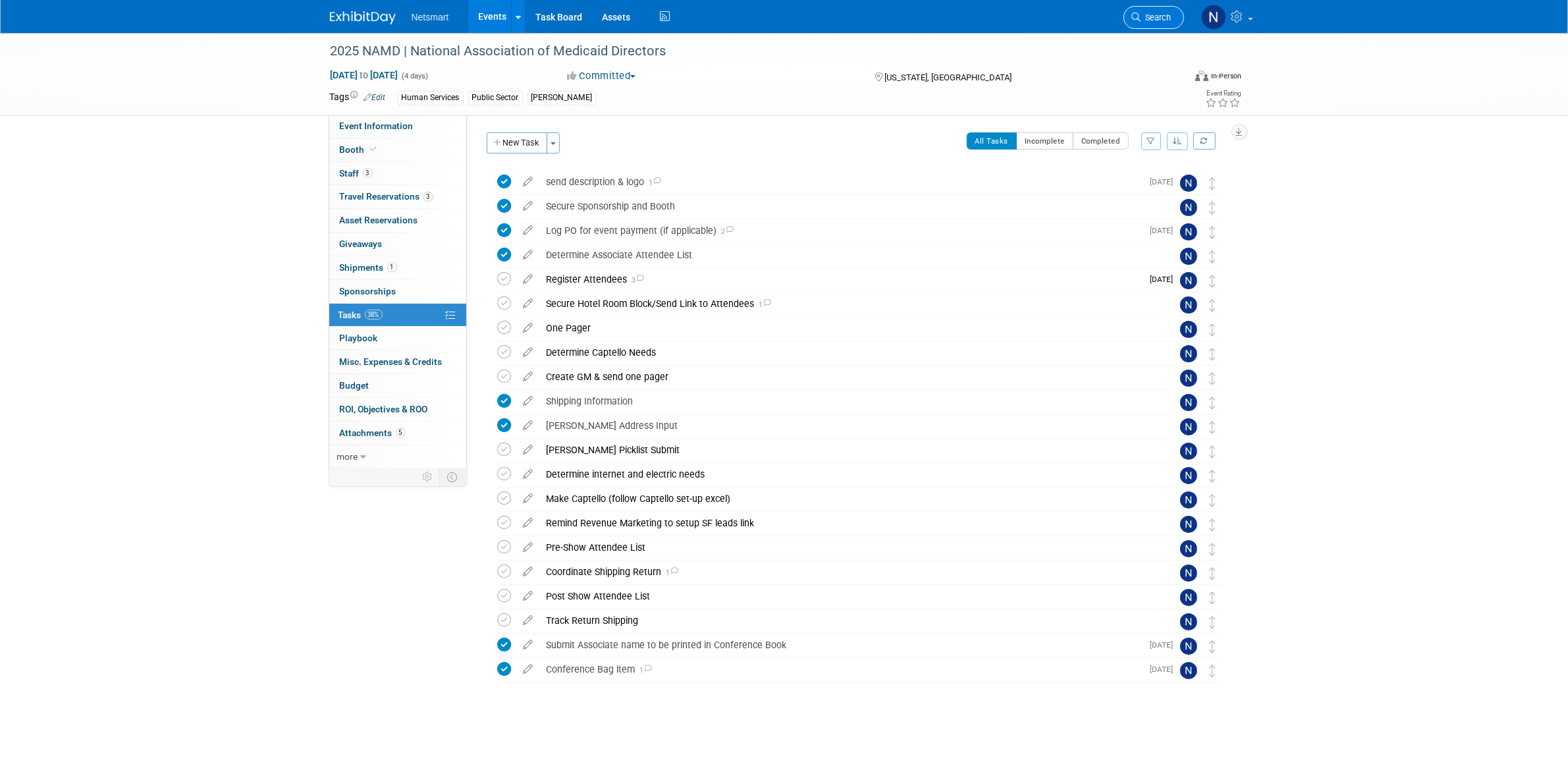
click at [1159, 17] on span "Search" at bounding box center [1157, 17] width 31 height 10
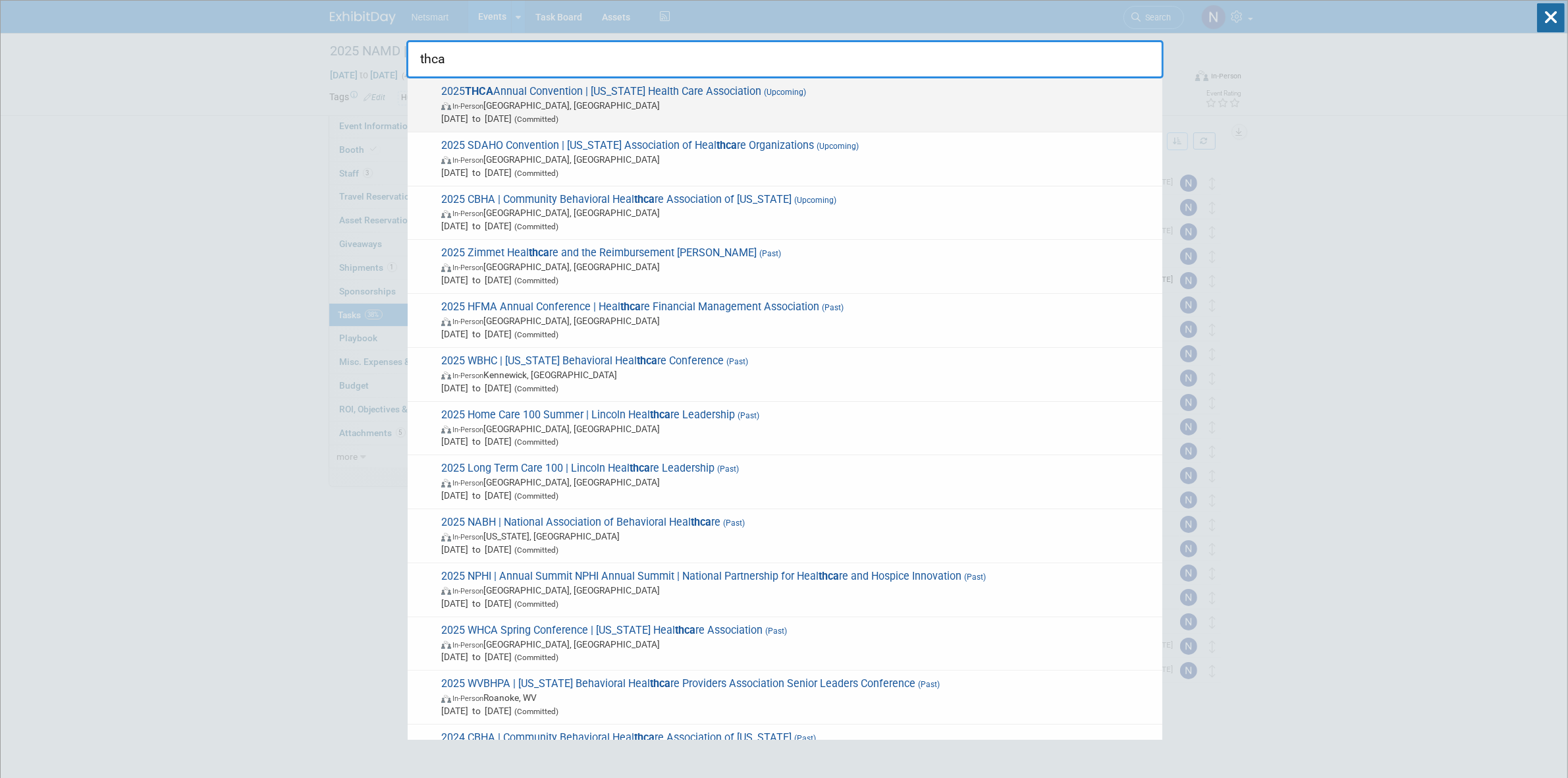
type input "thca"
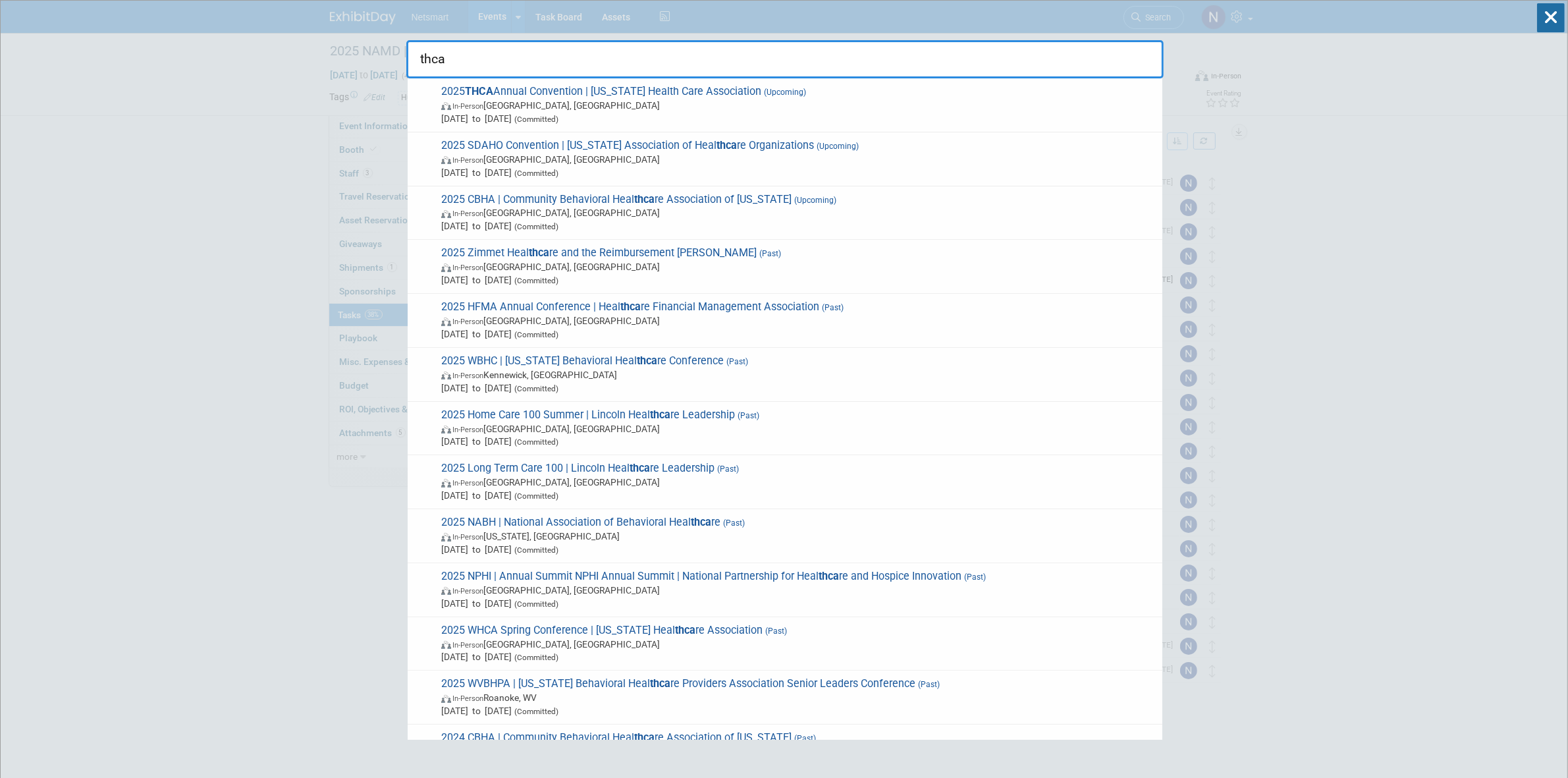
click at [556, 96] on span "2025 THCA Annual Convention | Texas Health Care Association (Upcoming) In-Perso…" at bounding box center [797, 104] width 718 height 41
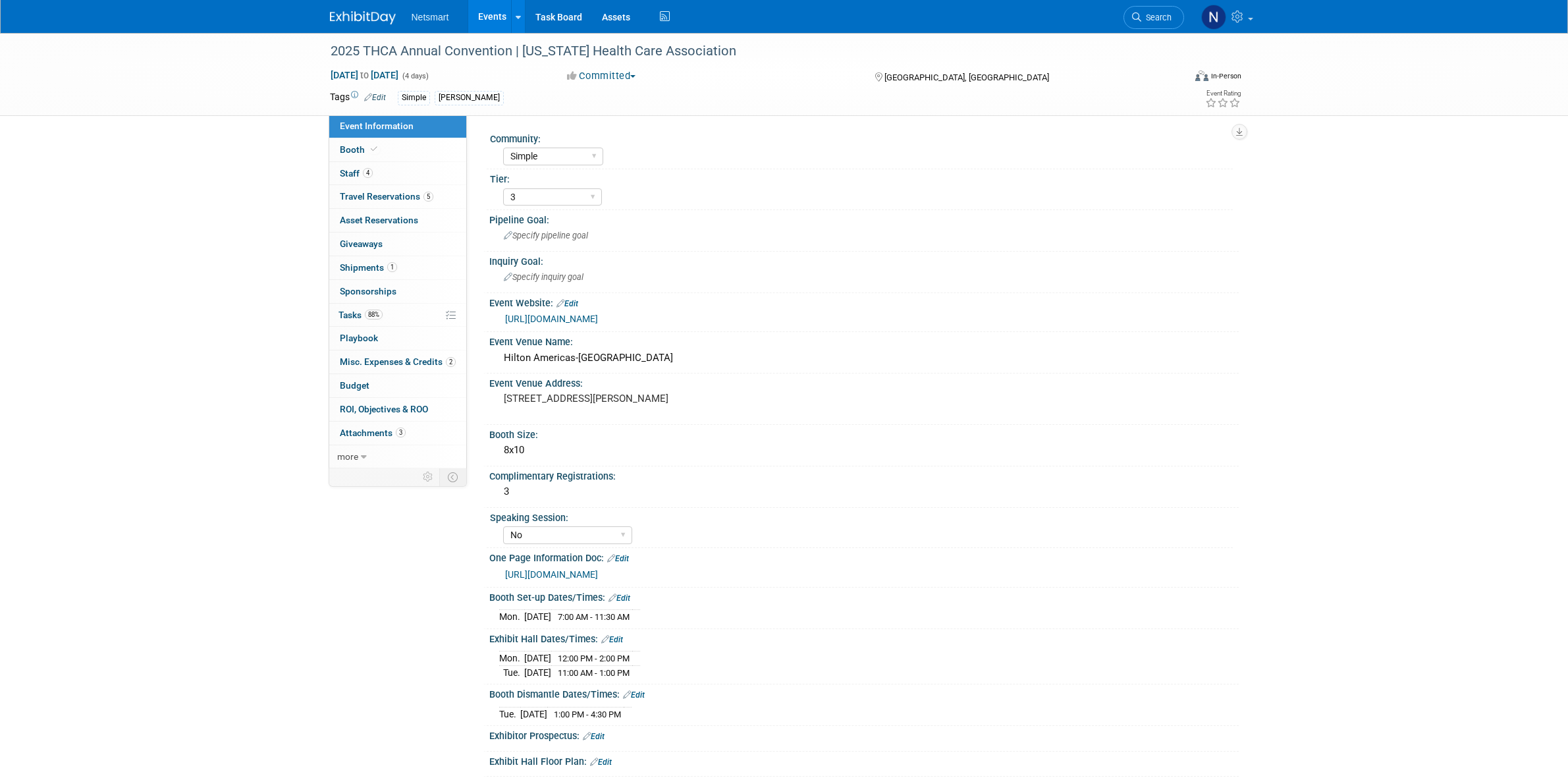
select select "Simple"
select select "3"
select select "No"
click at [392, 256] on link "0 Giveaways 0" at bounding box center [398, 244] width 137 height 23
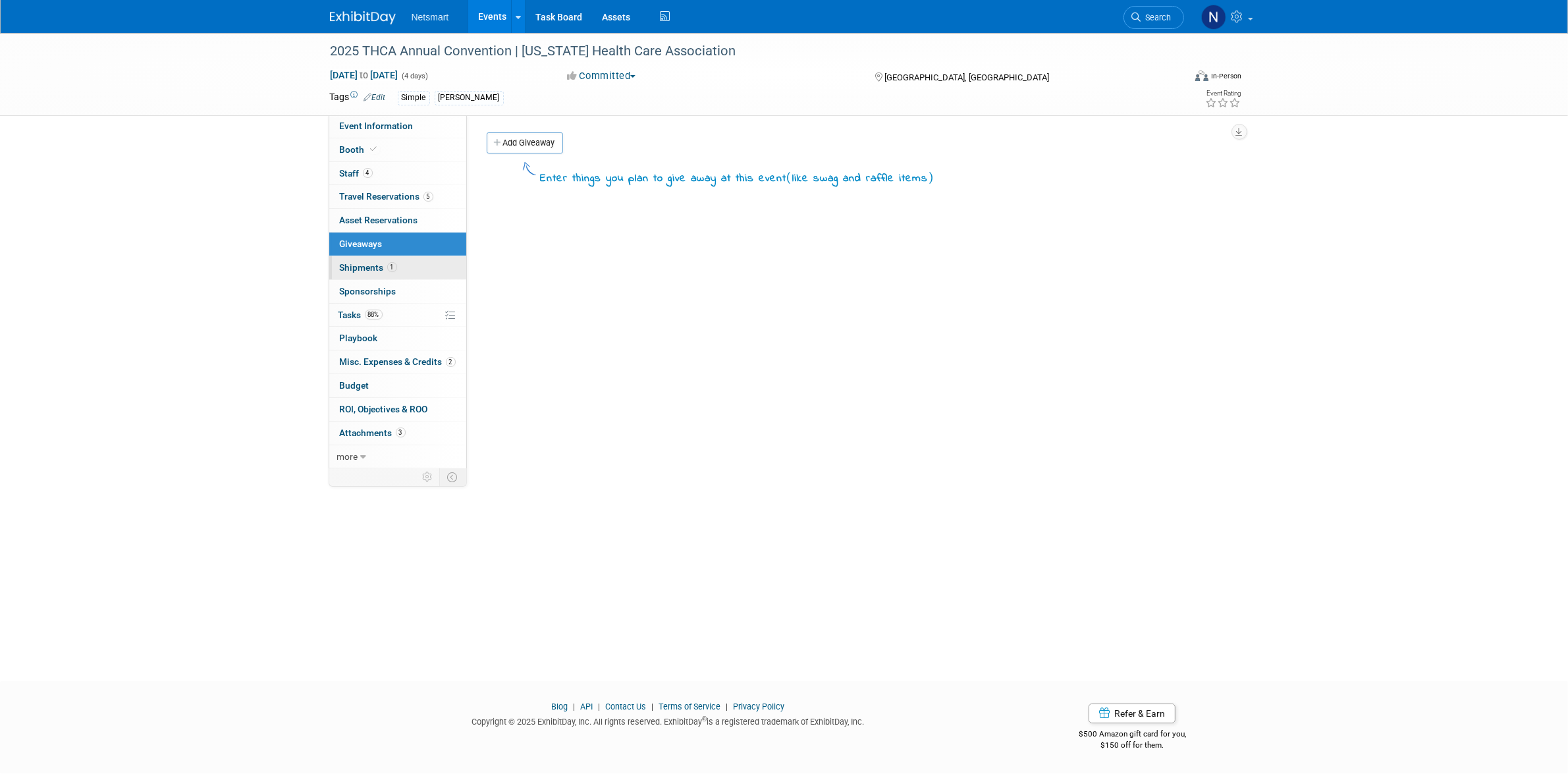
click at [391, 264] on span "1" at bounding box center [392, 267] width 10 height 10
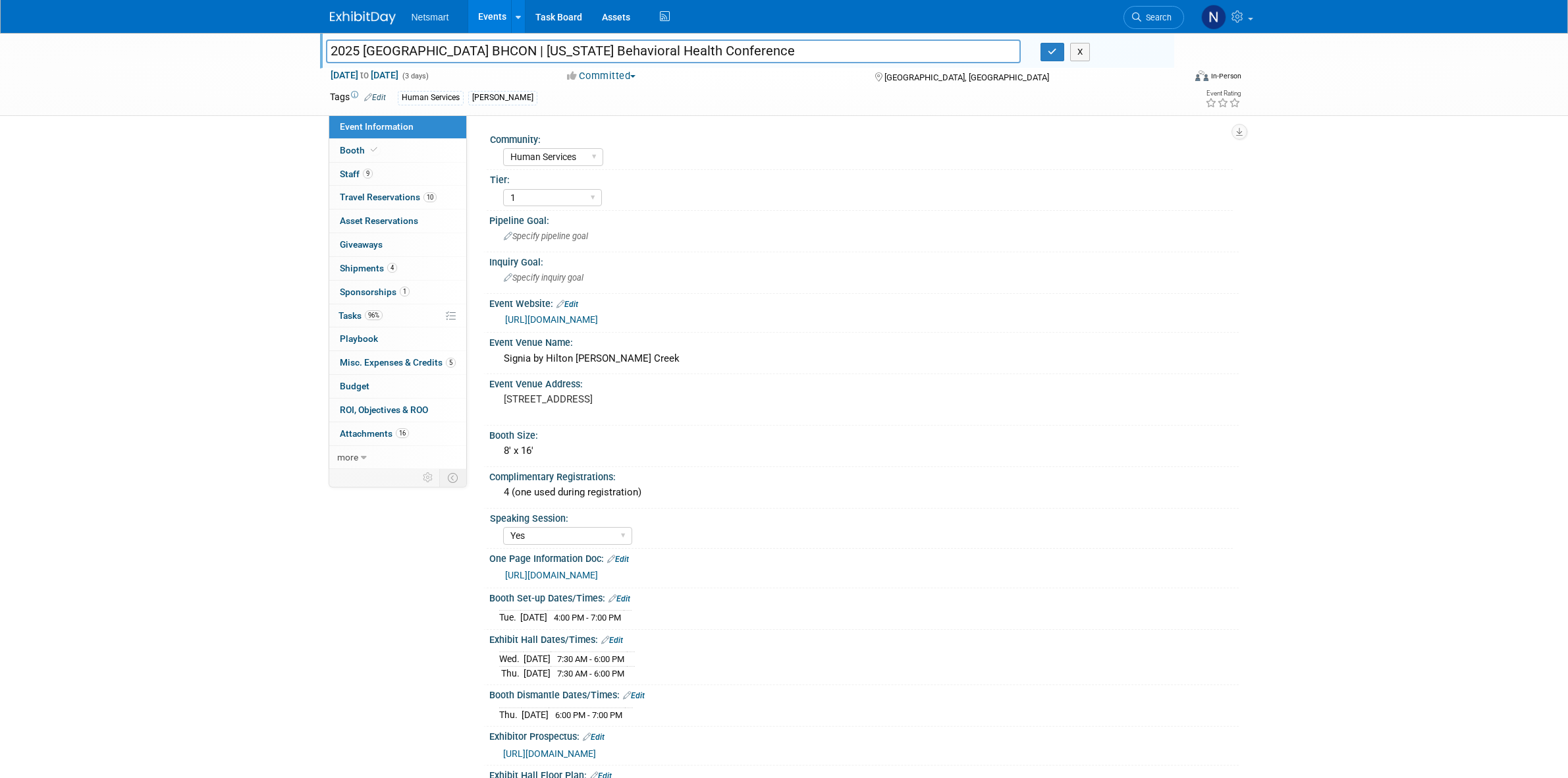
select select "Human Services"
select select "1"
select select "Yes"
drag, startPoint x: 682, startPoint y: 50, endPoint x: 479, endPoint y: 57, distance: 203.1
click at [479, 57] on input "2025 [GEOGRAPHIC_DATA] BHCON | [US_STATE] Behavioral Health Conference" at bounding box center [673, 51] width 696 height 23
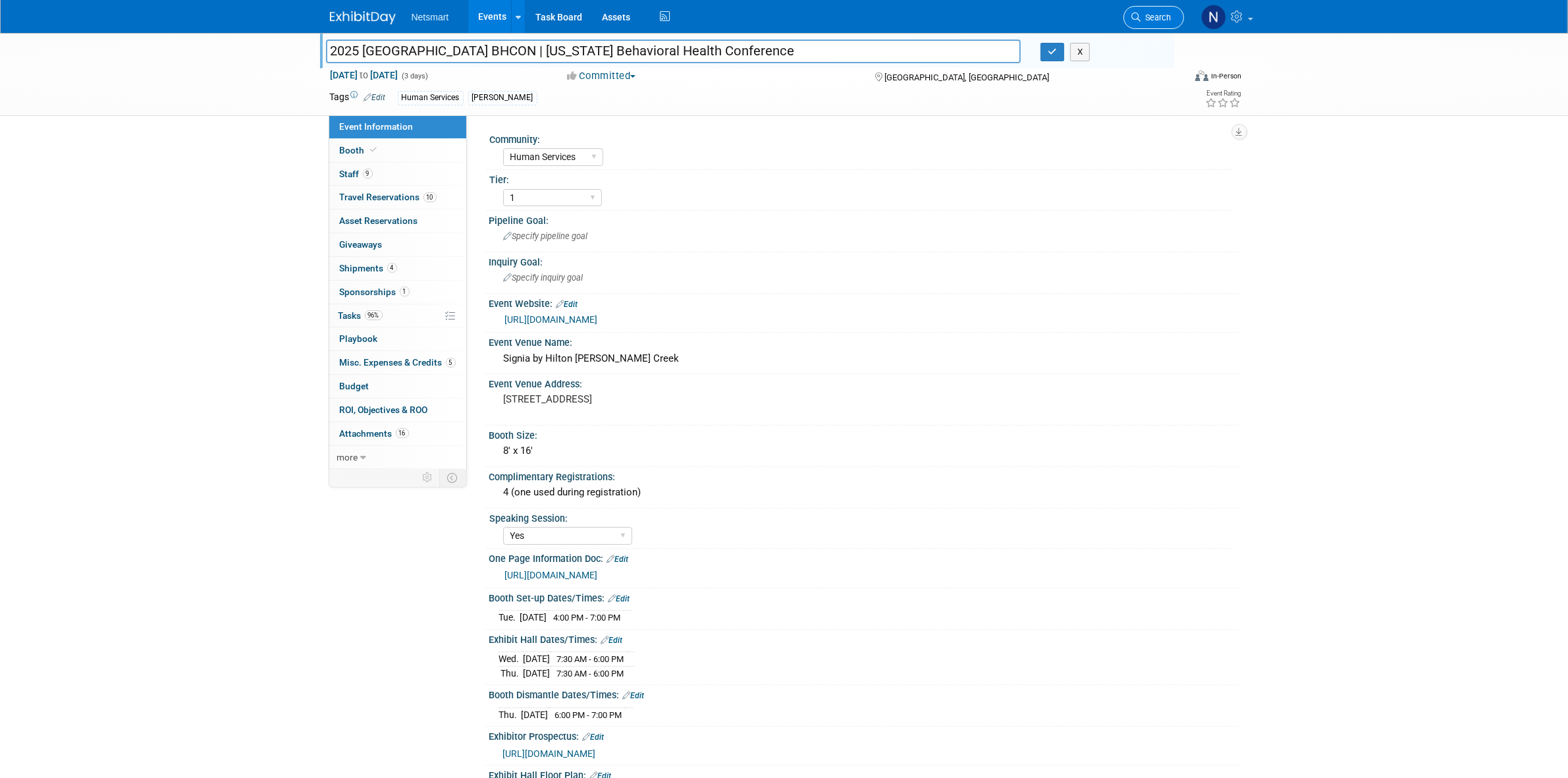
click at [1146, 17] on span "Search" at bounding box center [1157, 17] width 31 height 10
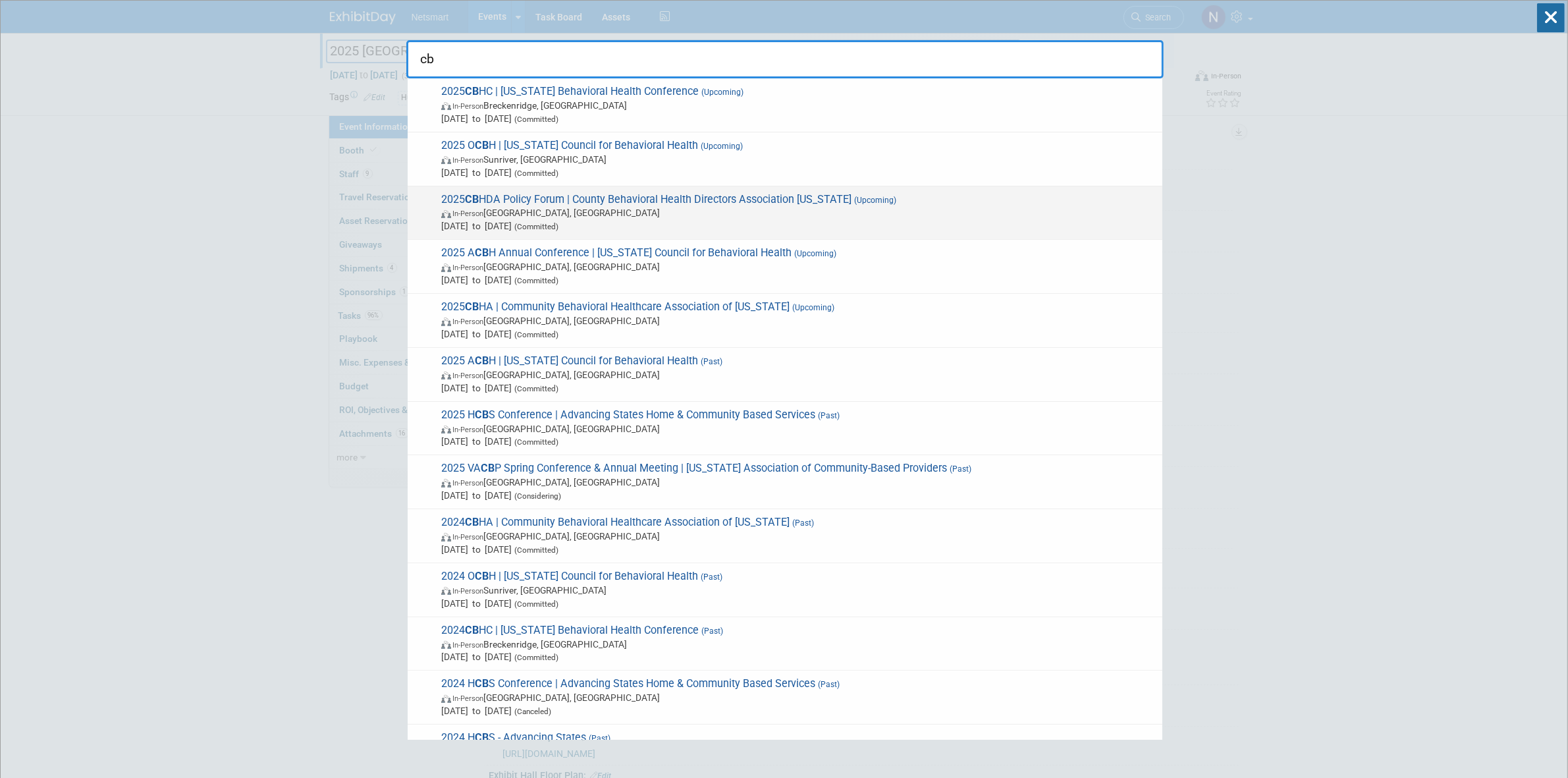
type input "cb"
click at [697, 205] on span "2025 CB HDA Policy Forum | County Behavioral Health Directors Association [US_S…" at bounding box center [797, 213] width 718 height 41
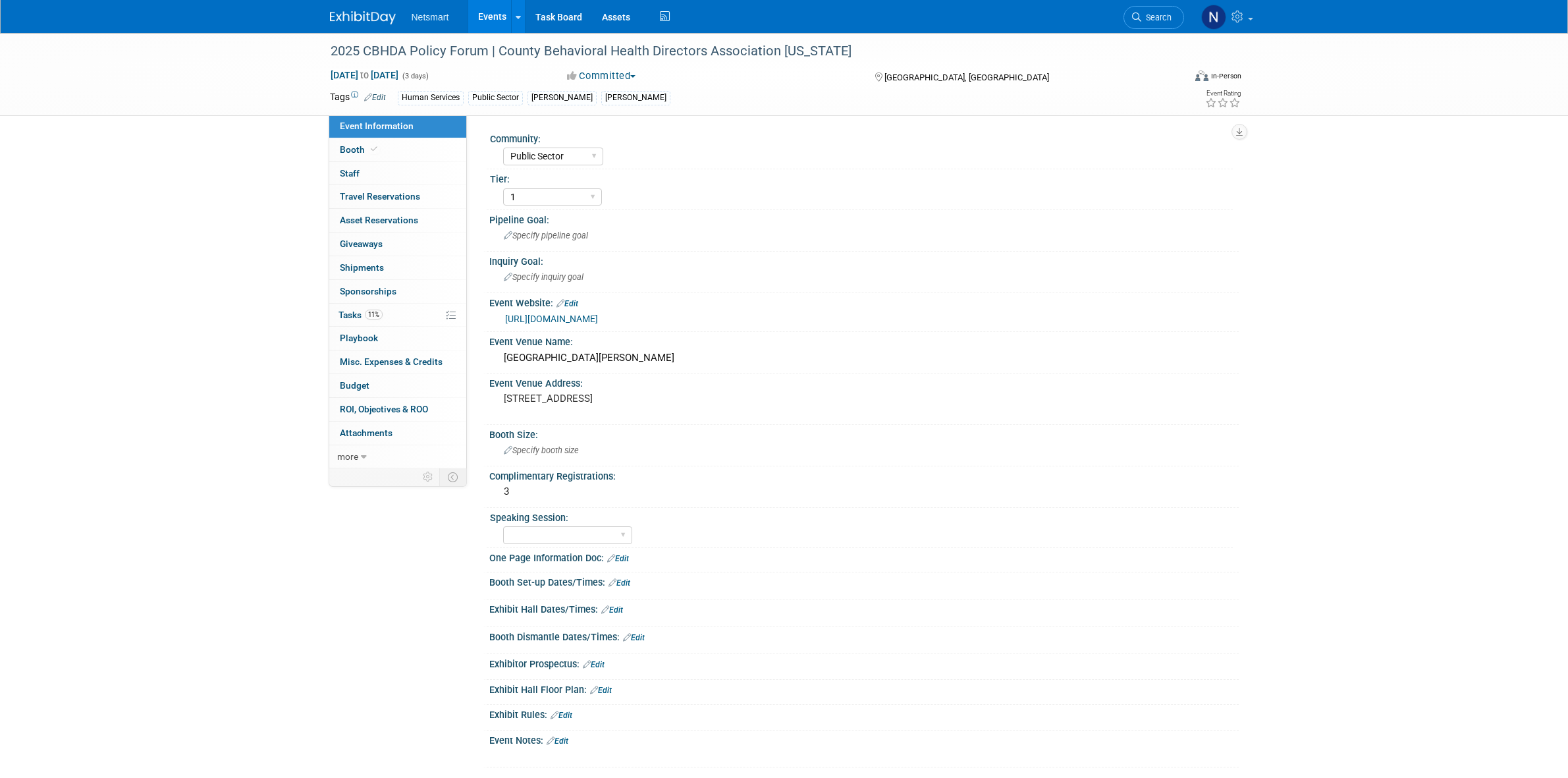
select select "Public Sector"
select select "1"
click at [572, 320] on link "[URL][DOMAIN_NAME]" at bounding box center [551, 319] width 93 height 11
